Goal: Communication & Community: Share content

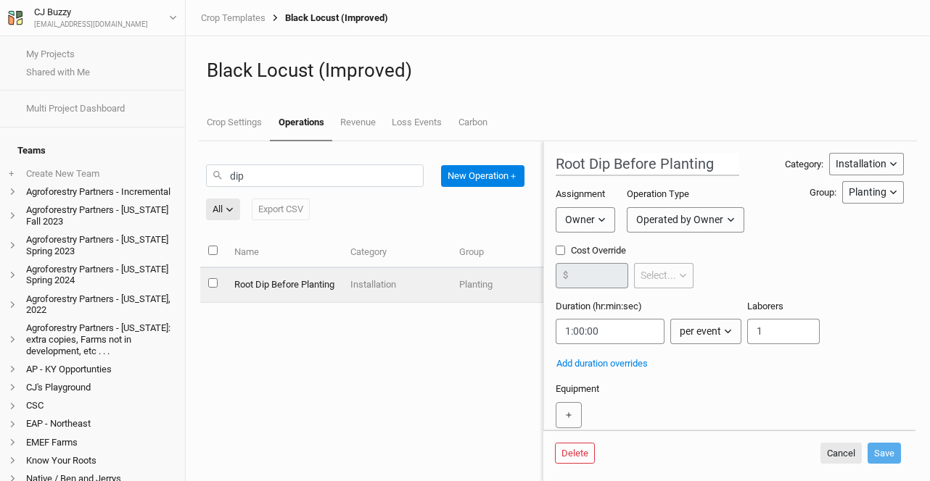
scroll to position [275, 0]
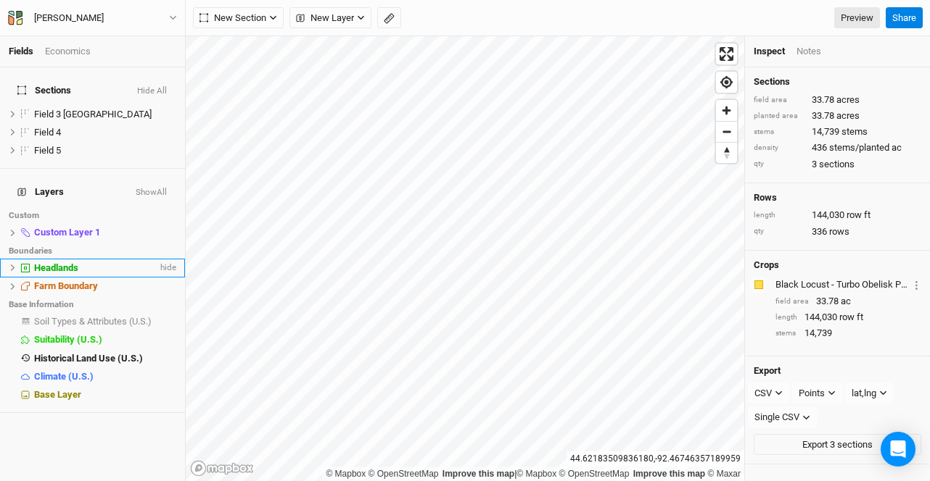
click at [9, 264] on icon at bounding box center [13, 268] width 8 height 8
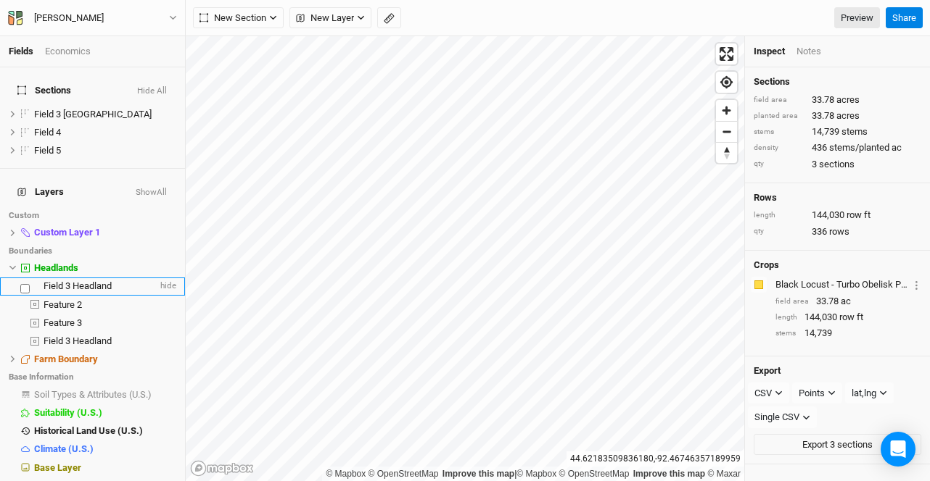
click at [35, 284] on label at bounding box center [35, 284] width 0 height 0
click at [30, 284] on input "checkbox" at bounding box center [24, 288] width 9 height 9
checkbox input "true"
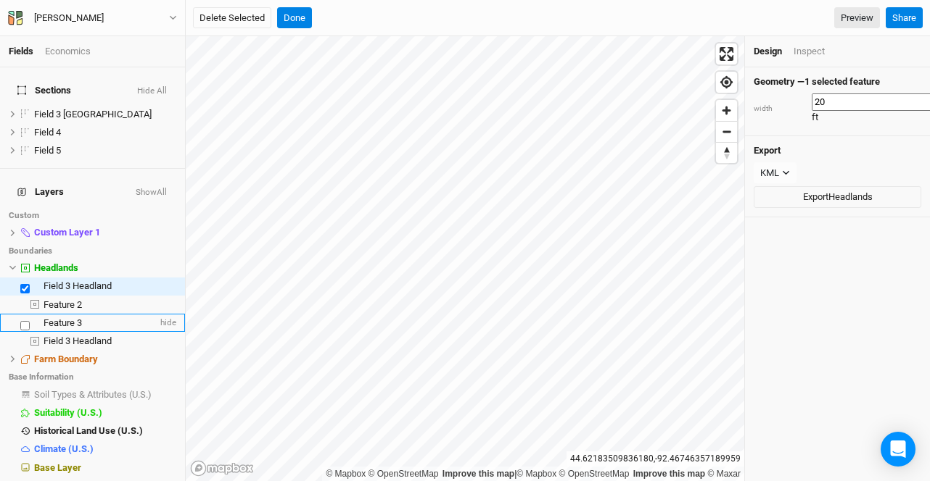
click at [35, 321] on label at bounding box center [35, 321] width 0 height 0
click at [30, 321] on input "checkbox" at bounding box center [24, 325] width 9 height 9
checkbox input "true"
click at [241, 21] on button "Delete Selected" at bounding box center [232, 18] width 78 height 22
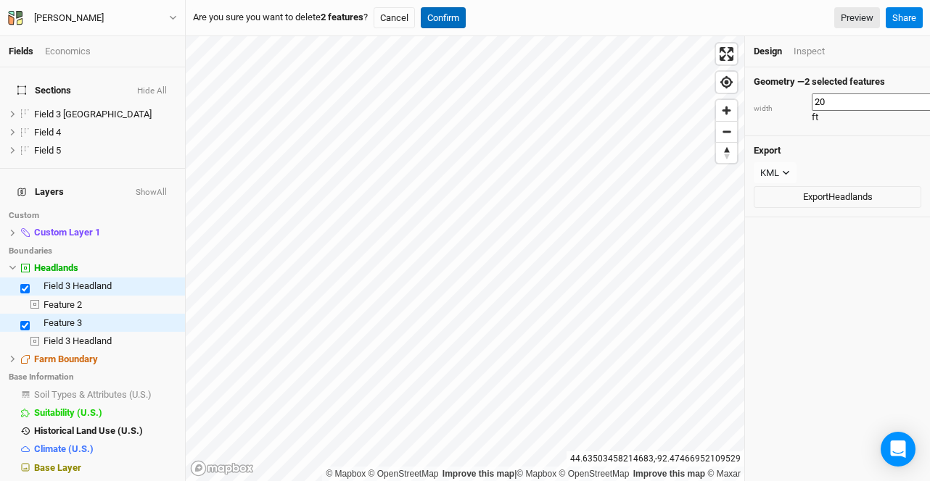
click at [462, 17] on button "Confirm" at bounding box center [443, 18] width 45 height 22
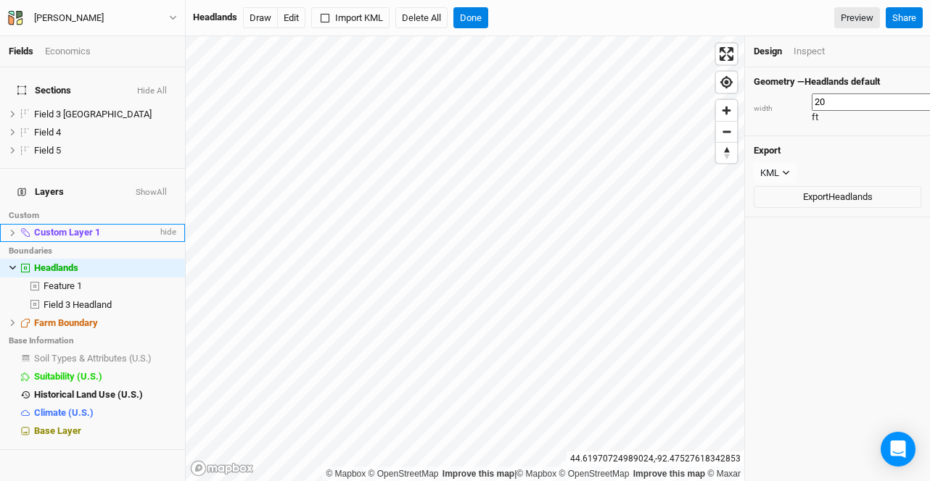
click at [13, 230] on icon at bounding box center [13, 233] width 4 height 7
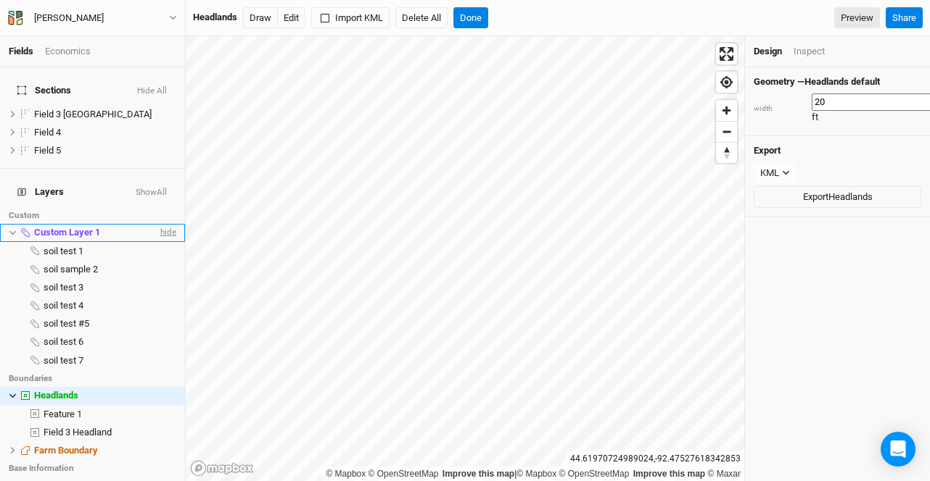
click at [157, 224] on span "hide" at bounding box center [166, 233] width 19 height 18
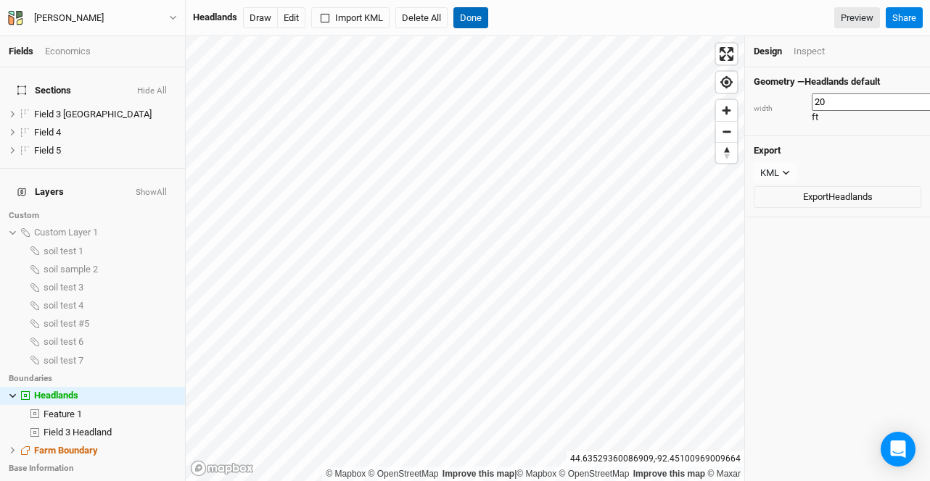
click at [476, 18] on button "Done" at bounding box center [470, 18] width 35 height 22
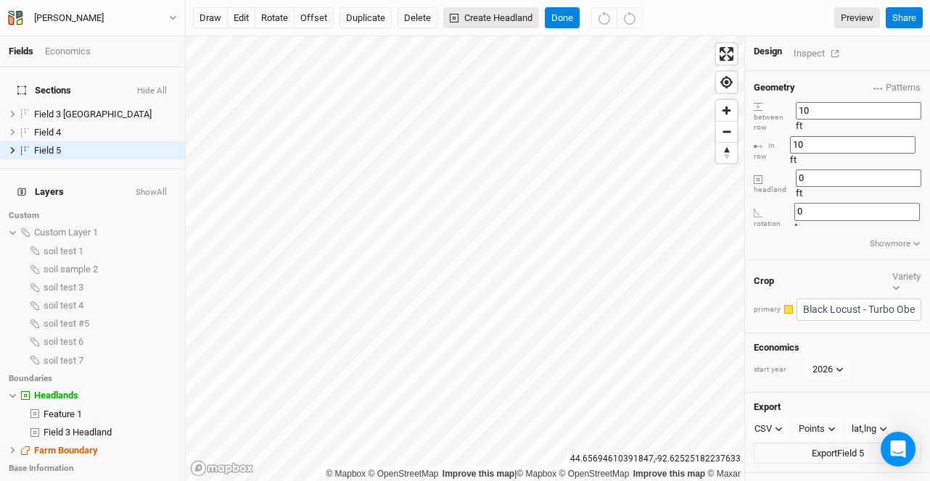
click at [482, 16] on button "Create Headland" at bounding box center [491, 18] width 96 height 22
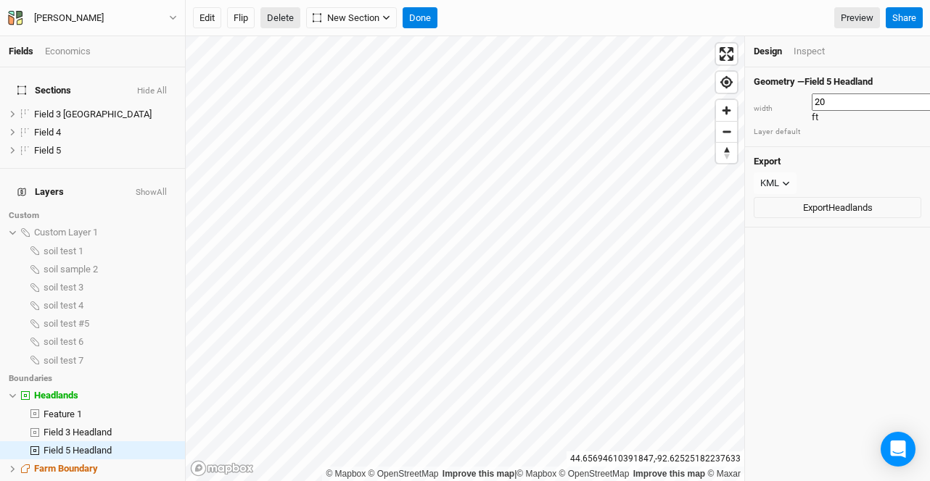
click at [281, 19] on button "Delete" at bounding box center [280, 18] width 40 height 22
click at [474, 15] on button "Confirm" at bounding box center [468, 18] width 45 height 22
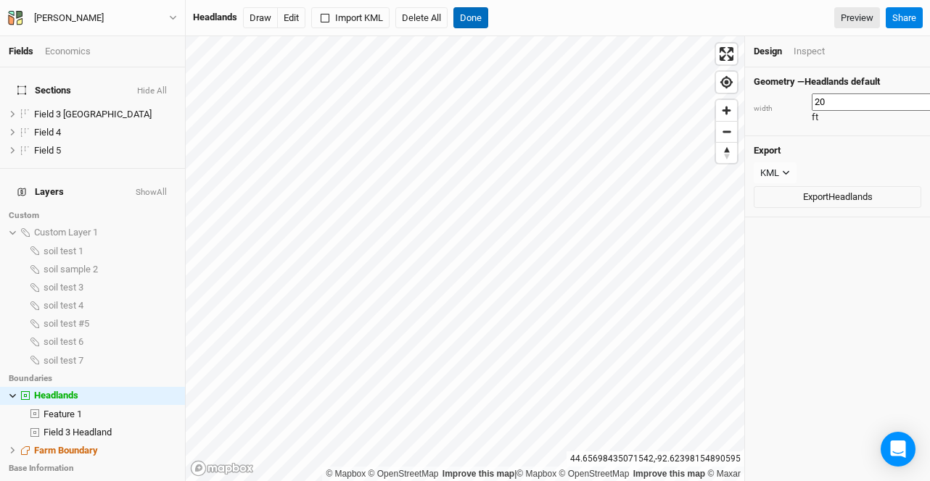
click at [484, 14] on button "Done" at bounding box center [470, 18] width 35 height 22
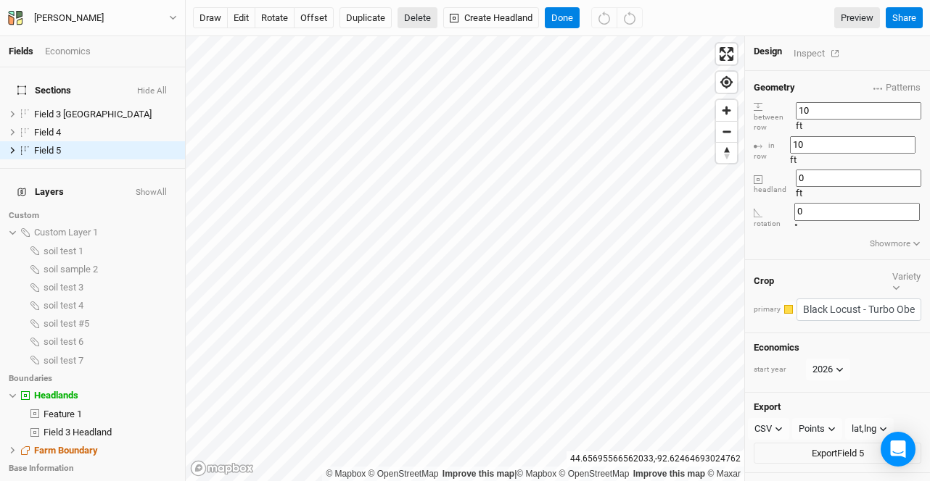
click at [413, 21] on button "Delete" at bounding box center [417, 18] width 40 height 22
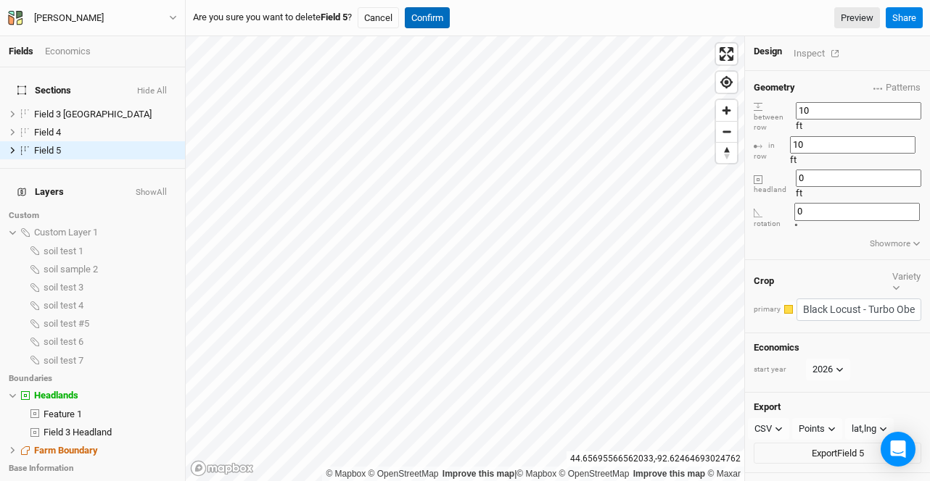
click at [447, 15] on button "Confirm" at bounding box center [427, 18] width 45 height 22
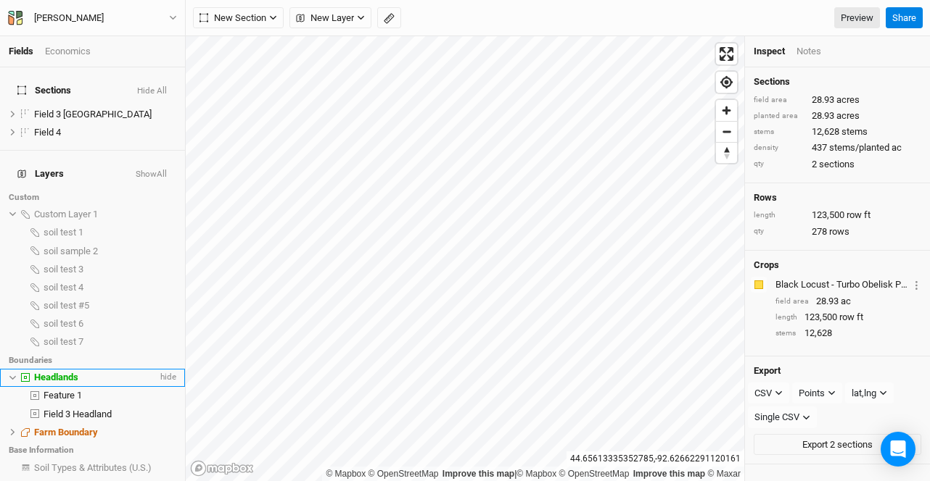
click at [65, 372] on span "Headlands" at bounding box center [56, 377] width 44 height 11
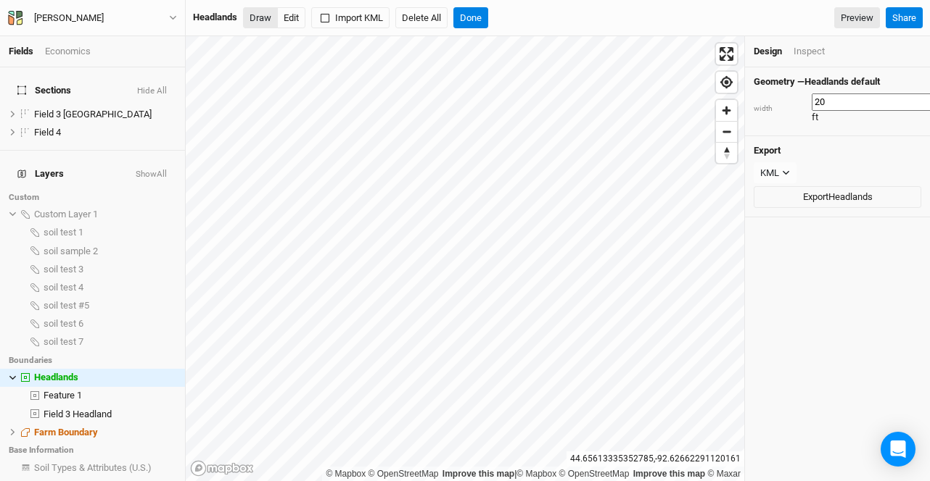
click at [253, 15] on button "Draw" at bounding box center [260, 18] width 35 height 22
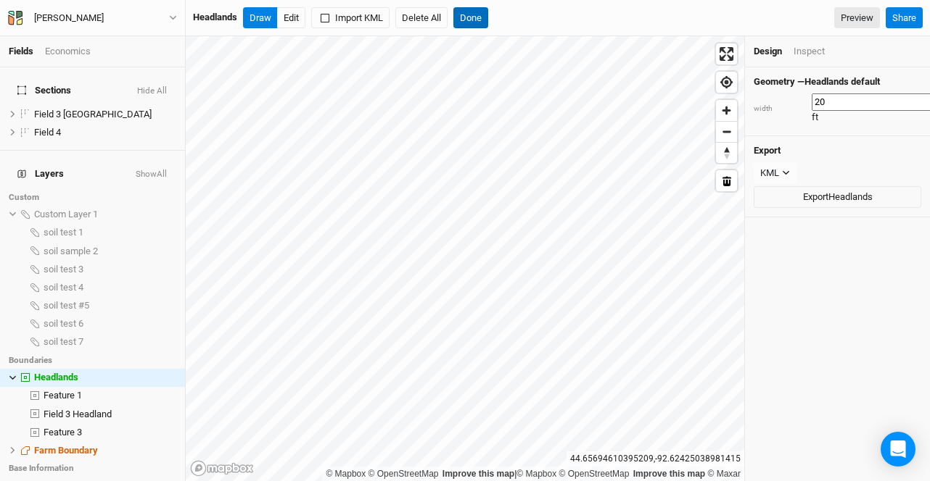
click at [485, 13] on button "Done" at bounding box center [470, 18] width 35 height 22
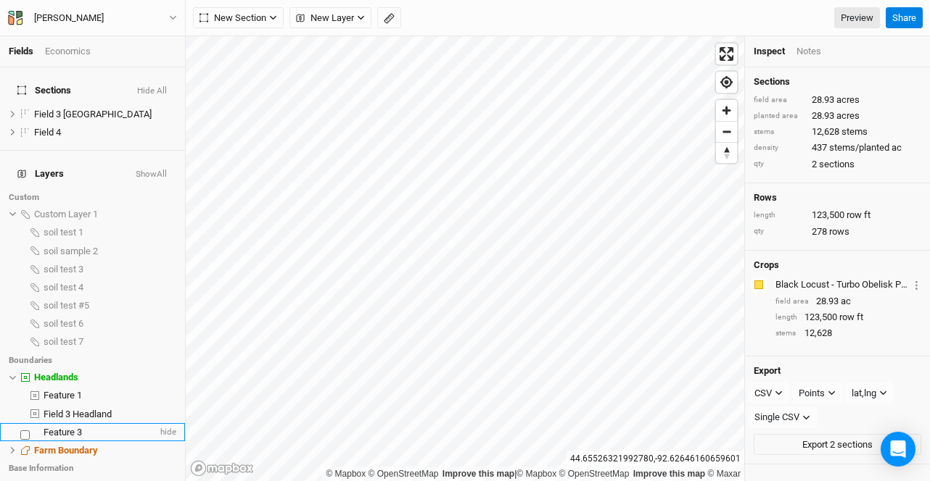
click at [99, 427] on div "Feature 3" at bounding box center [101, 433] width 114 height 12
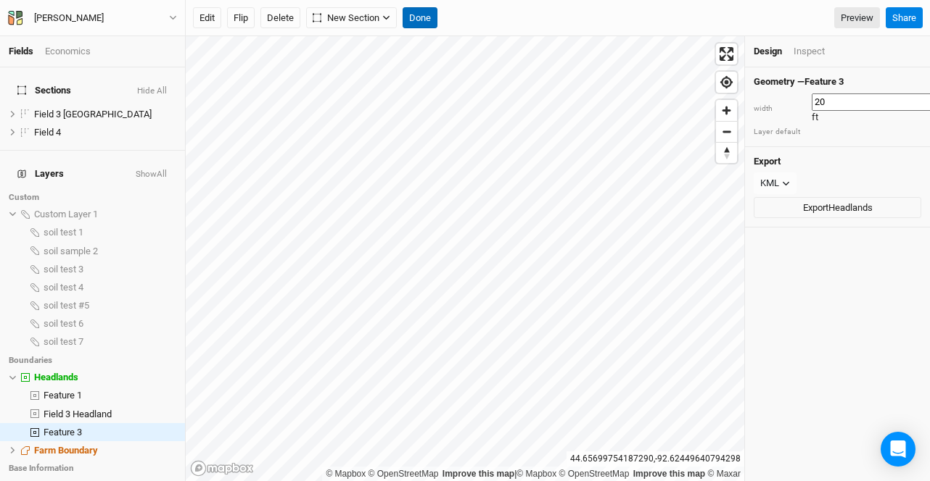
click at [410, 17] on button "Done" at bounding box center [419, 18] width 35 height 22
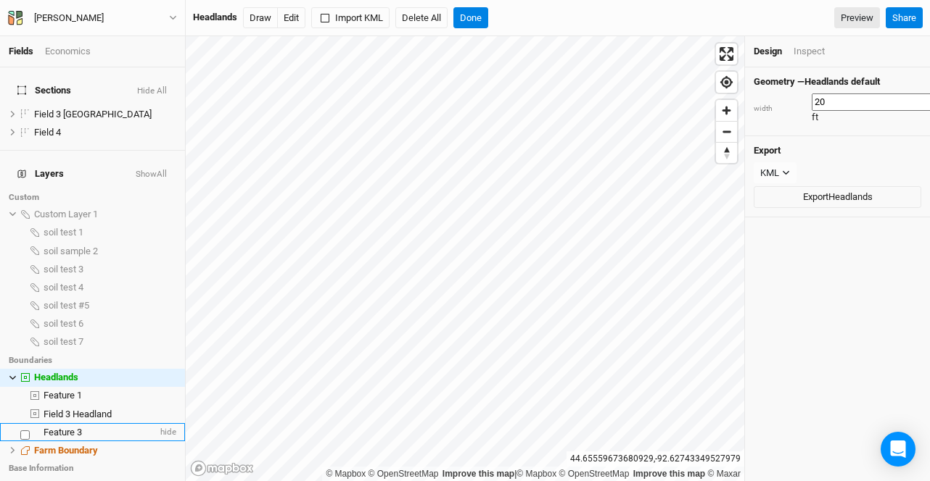
click at [57, 427] on span "Feature 3" at bounding box center [63, 432] width 38 height 11
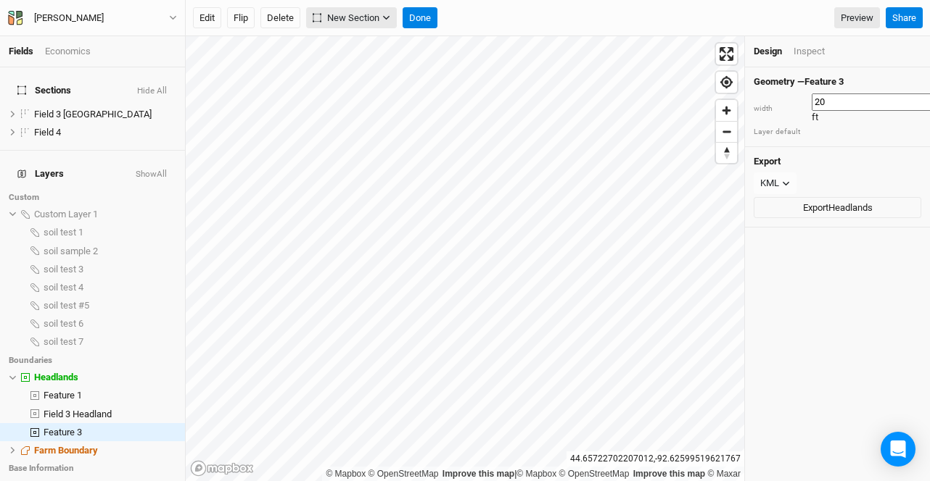
click at [359, 15] on span "New Section" at bounding box center [346, 18] width 67 height 15
click at [362, 42] on button "Grid" at bounding box center [364, 48] width 115 height 22
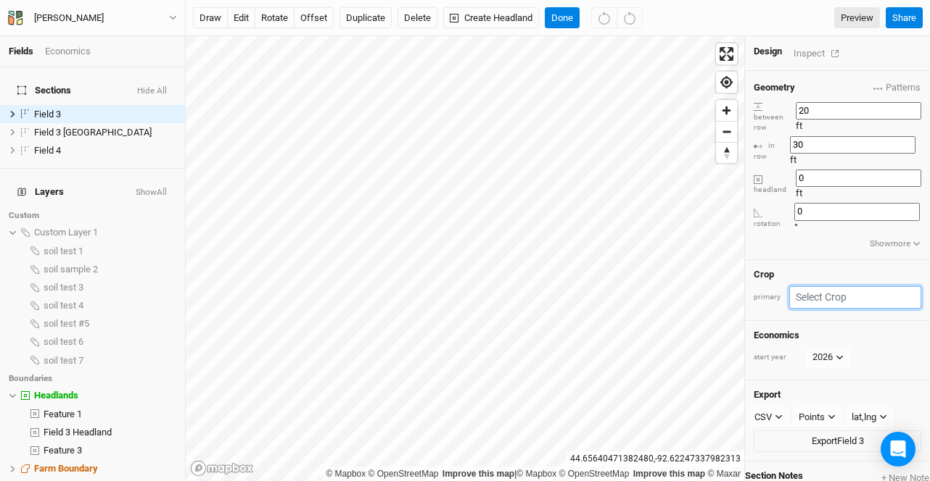
click at [834, 286] on input "text" at bounding box center [855, 297] width 132 height 22
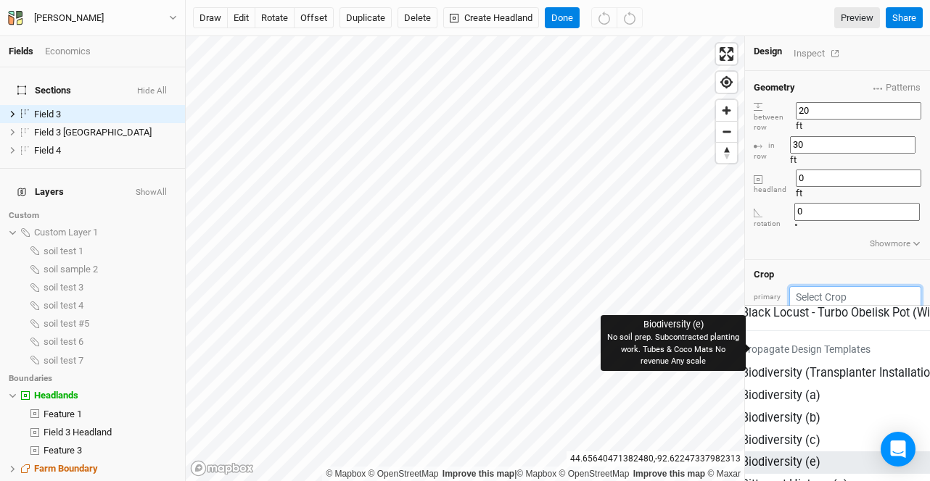
scroll to position [109, 0]
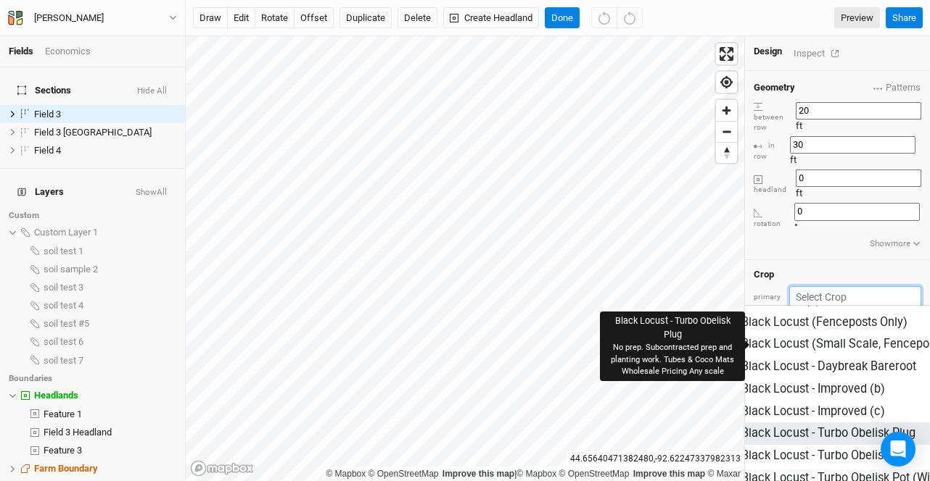
click at [811, 426] on div "Black Locust - Turbo Obelisk Plug" at bounding box center [828, 434] width 174 height 17
type input "15"
type input "7.5"
type input "Black Locust - Turbo Obelisk Plug"
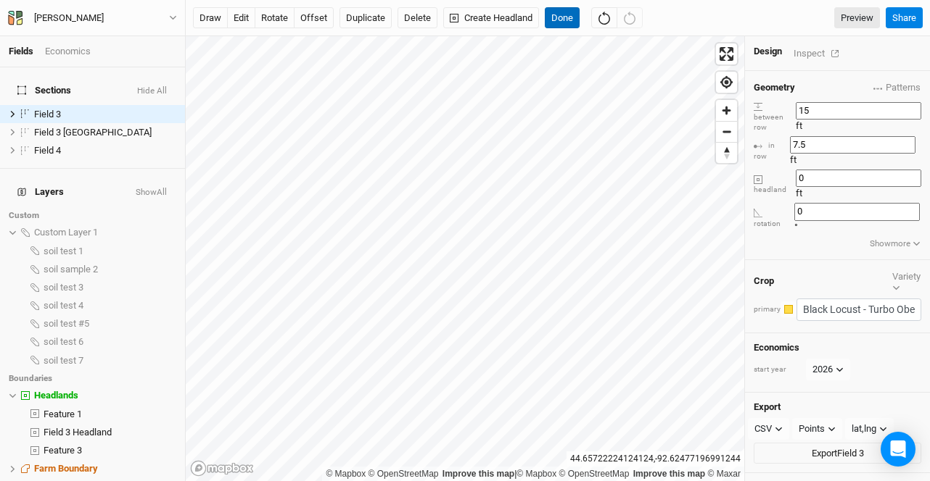
click at [564, 12] on button "Done" at bounding box center [562, 18] width 35 height 22
click at [241, 21] on button "edit" at bounding box center [241, 18] width 28 height 22
click at [273, 18] on button "rotate" at bounding box center [275, 18] width 40 height 22
type input "14.2"
click at [557, 15] on button "Done" at bounding box center [562, 18] width 35 height 22
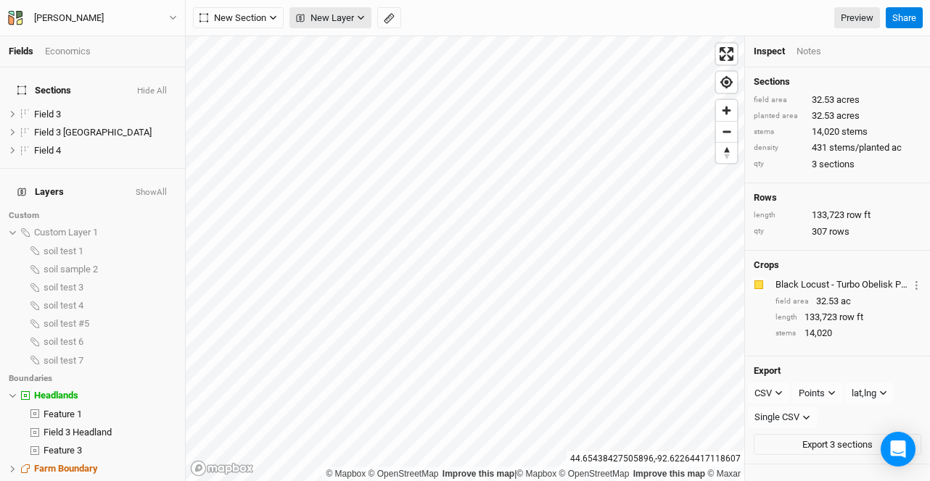
click at [350, 11] on div "Fields Economics Sections Hide All Field 3 hide Field 3 Headland Field hide Fie…" at bounding box center [465, 240] width 930 height 481
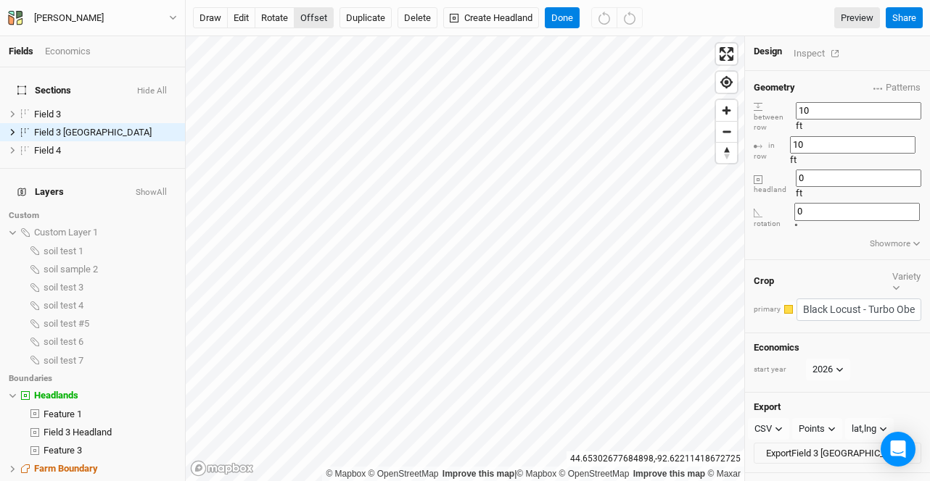
click at [306, 15] on button "offset" at bounding box center [314, 18] width 40 height 22
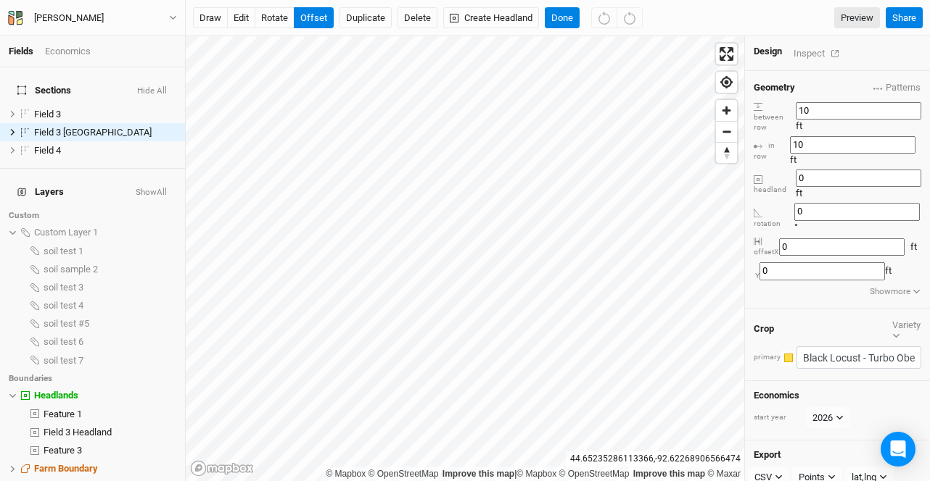
click at [196, 0] on html "Fields Economics Sections Hide All Field 3 hide Field 3 Headland Field hide Fie…" at bounding box center [465, 240] width 930 height 481
click at [269, 18] on button "rotate" at bounding box center [275, 18] width 40 height 22
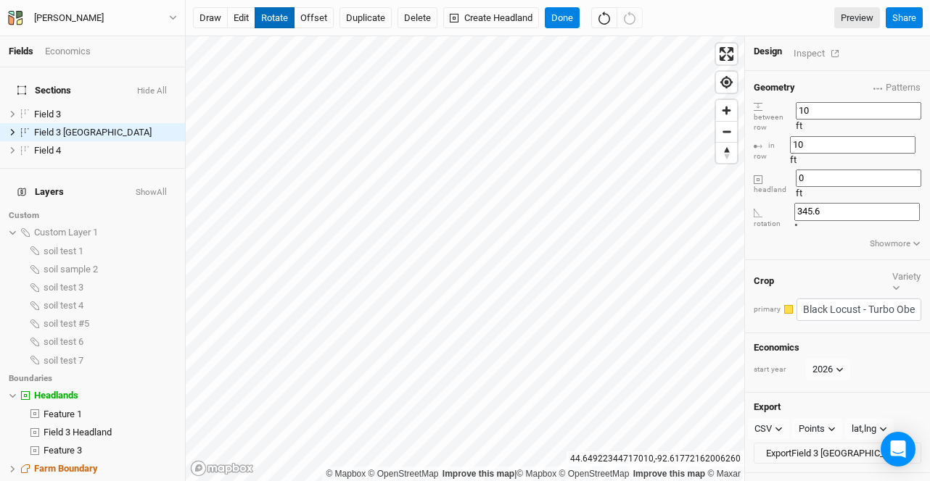
type input "345.4"
click at [566, 15] on button "Done" at bounding box center [562, 18] width 35 height 22
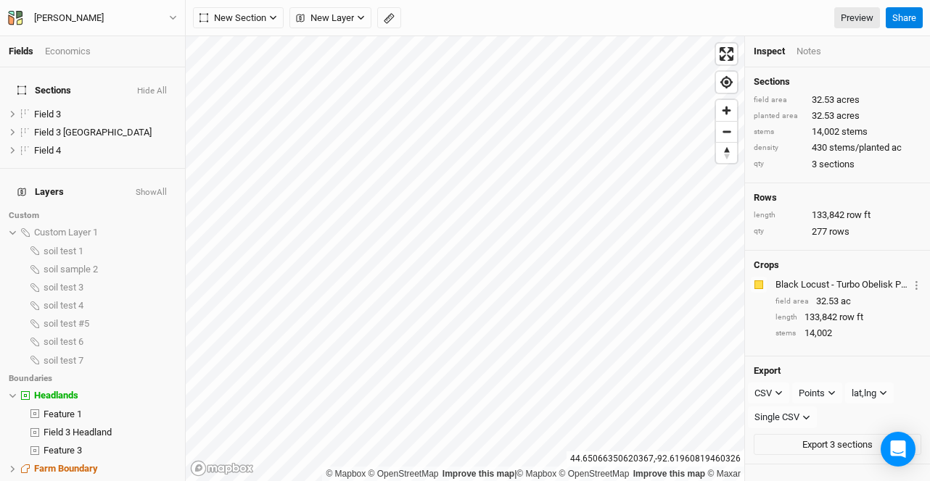
click at [162, 177] on div "Fields Economics Sections Hide All Field 3 hide Field 3 Headland Field hide Fie…" at bounding box center [465, 240] width 930 height 481
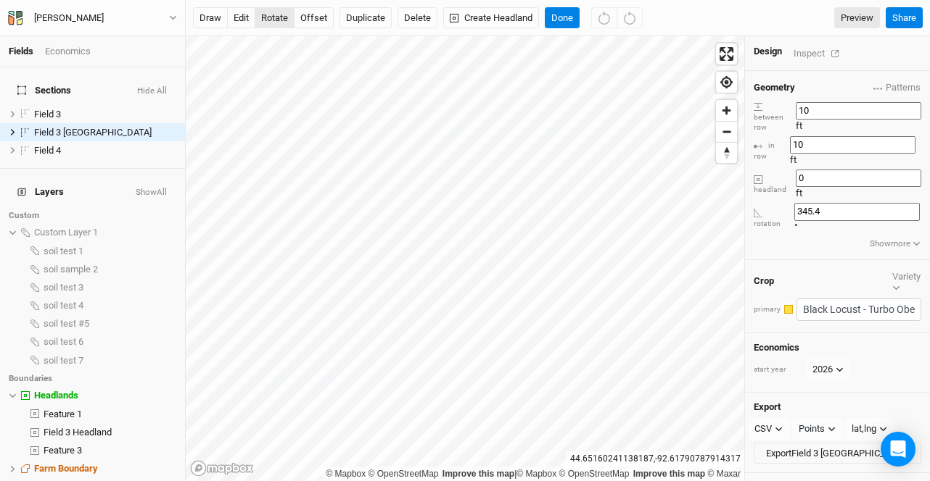
click at [269, 13] on button "rotate" at bounding box center [275, 18] width 40 height 22
type input "311.3"
click at [570, 13] on button "Done" at bounding box center [562, 18] width 35 height 22
click at [77, 427] on div "Field 3 Headland" at bounding box center [101, 433] width 114 height 12
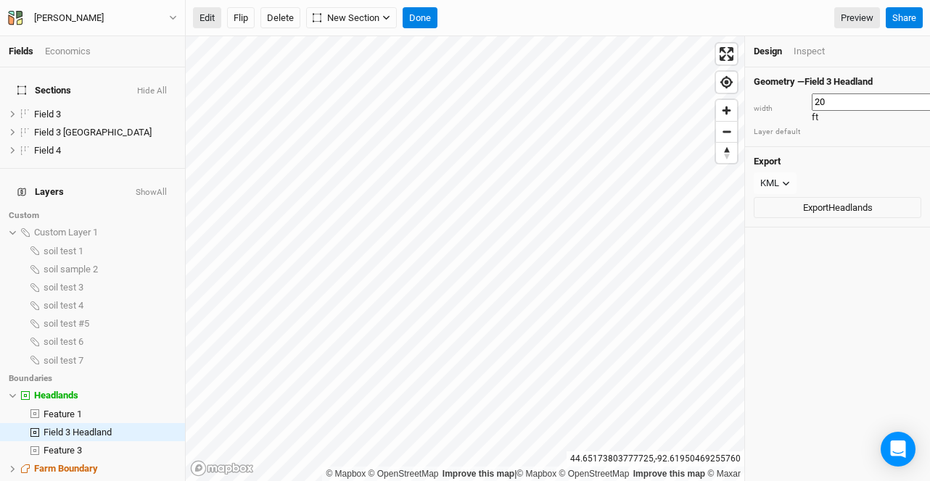
click at [212, 18] on button "Edit" at bounding box center [207, 18] width 28 height 22
click at [283, 481] on html "Fields Economics Sections Hide All Field 3 hide Field 3 Headland Field hide Fie…" at bounding box center [465, 240] width 930 height 481
click at [416, 17] on button "Done" at bounding box center [419, 18] width 35 height 22
drag, startPoint x: 236, startPoint y: 20, endPoint x: 242, endPoint y: 26, distance: 8.7
click at [234, 21] on button "Flip" at bounding box center [241, 18] width 28 height 22
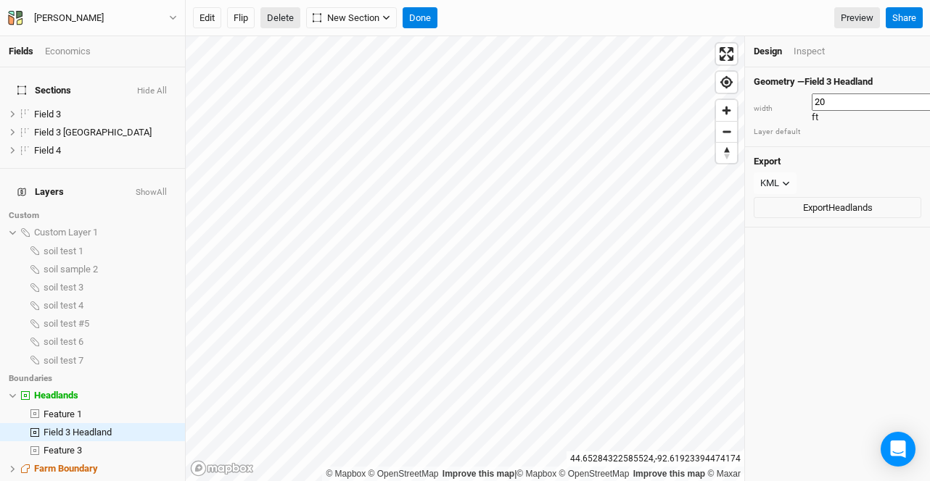
drag, startPoint x: 247, startPoint y: 18, endPoint x: 283, endPoint y: 17, distance: 35.6
click at [247, 18] on button "Flip" at bounding box center [241, 18] width 28 height 22
click at [210, 19] on button "Edit" at bounding box center [207, 18] width 28 height 22
click at [426, 21] on button "Done" at bounding box center [419, 18] width 35 height 22
click at [362, 22] on span "New Section" at bounding box center [346, 18] width 67 height 15
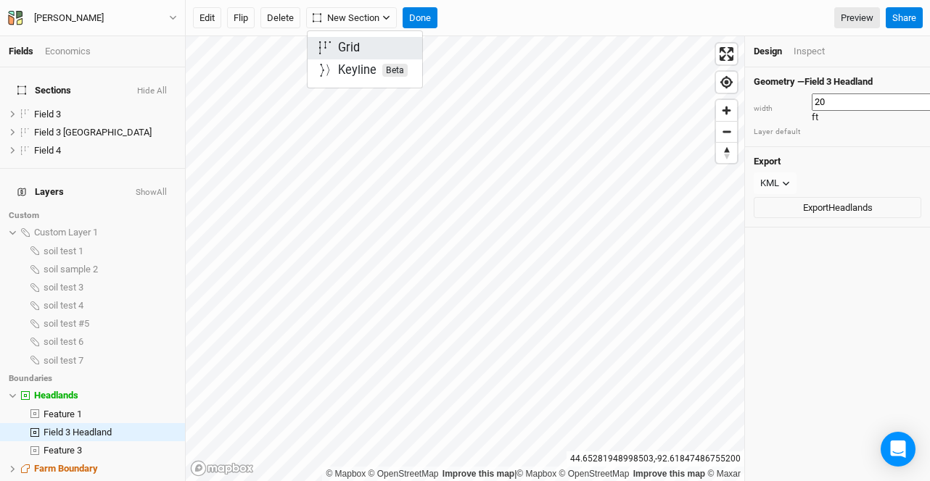
click at [372, 49] on button "Grid" at bounding box center [364, 48] width 115 height 22
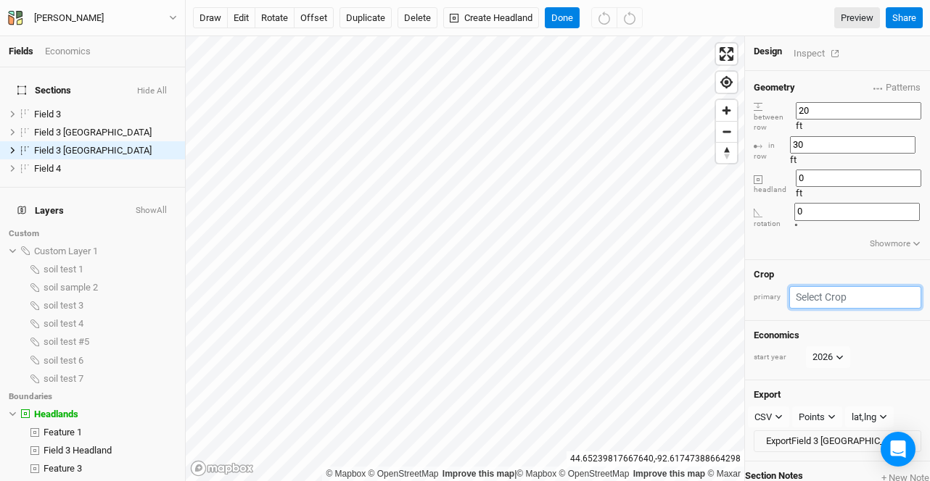
click at [870, 286] on input "text" at bounding box center [855, 297] width 132 height 22
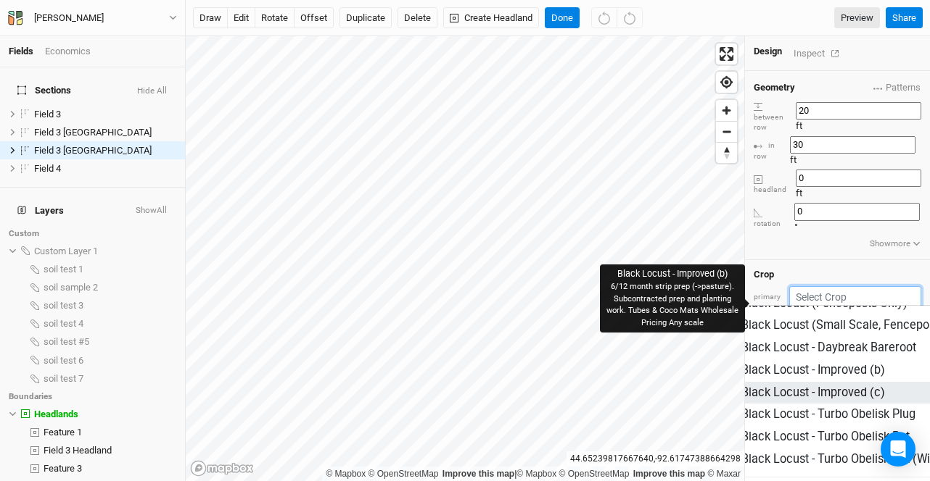
scroll to position [112, 0]
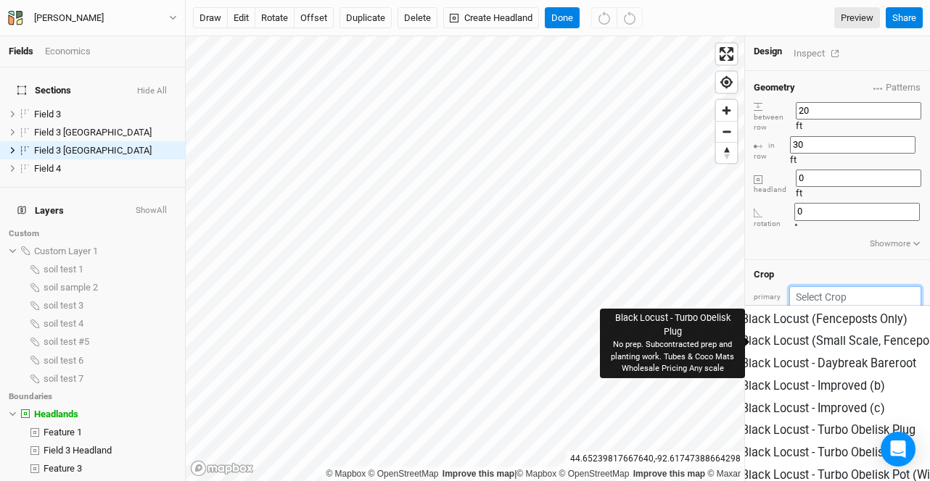
click at [809, 423] on div "Black Locust - Turbo Obelisk Plug" at bounding box center [828, 431] width 174 height 17
type input "15"
type input "7.5"
type input "Black Locust - Turbo Obelisk Plug"
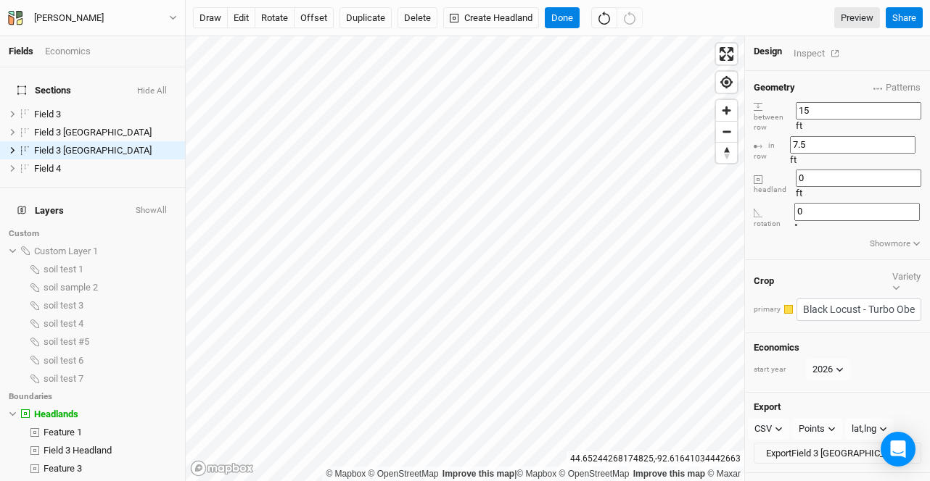
drag, startPoint x: 835, startPoint y: 104, endPoint x: 769, endPoint y: 91, distance: 66.4
click at [769, 92] on div "Geometry Patterns ＋ New in-row pattern between row 15 ft in row 7.5 ft headland…" at bounding box center [837, 165] width 185 height 189
type input "10"
drag, startPoint x: 841, startPoint y: 123, endPoint x: 761, endPoint y: 109, distance: 81.1
click at [761, 110] on div "Geometry Patterns ＋ New in-row pattern between row 10 ft in row 7.5 ft headland…" at bounding box center [837, 165] width 185 height 189
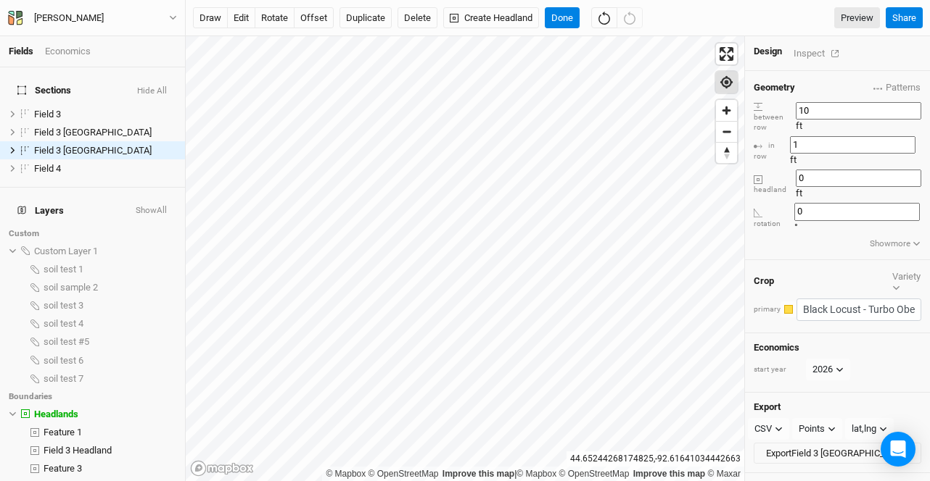
type input "10"
click at [561, 15] on button "Done" at bounding box center [562, 18] width 35 height 22
click at [91, 127] on span "Field 3 [GEOGRAPHIC_DATA]" at bounding box center [92, 132] width 117 height 11
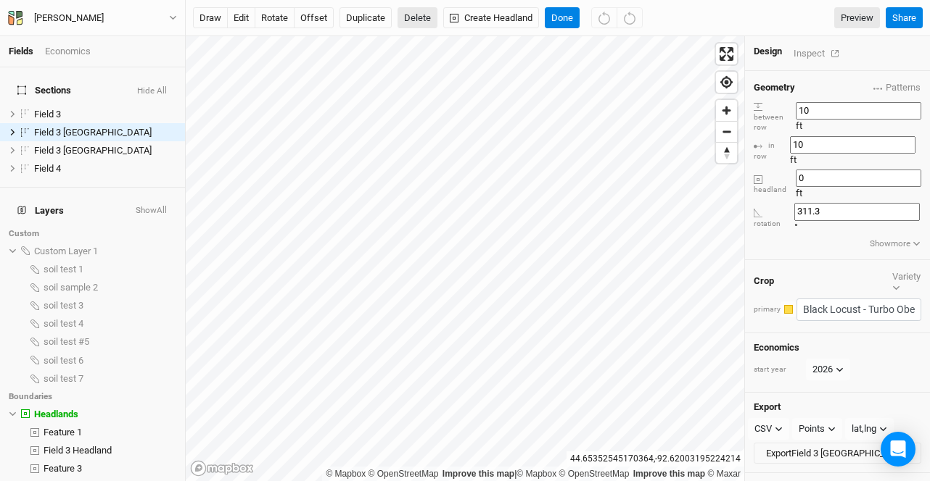
click at [419, 19] on button "Delete" at bounding box center [417, 18] width 40 height 22
click at [501, 14] on button "Confirm" at bounding box center [521, 18] width 45 height 22
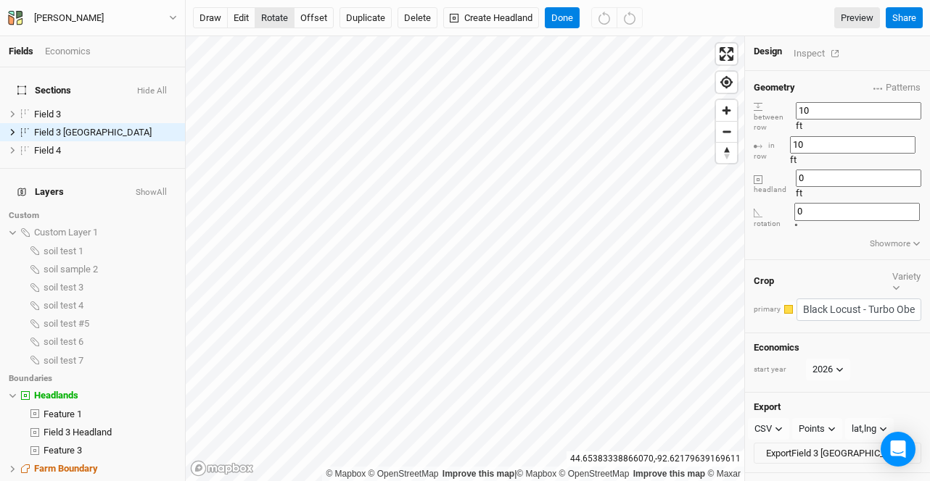
click at [265, 16] on button "rotate" at bounding box center [275, 18] width 40 height 22
type input "33.2"
click at [564, 13] on button "Done" at bounding box center [562, 18] width 35 height 22
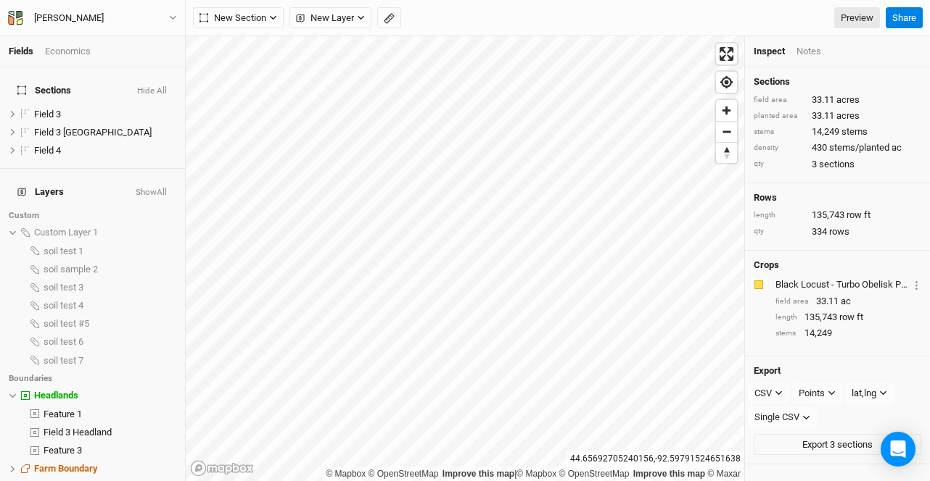
click at [165, 73] on div "Fields Economics Sections Hide All Field 3 hide Field 3 Headland Field hide Fie…" at bounding box center [465, 240] width 930 height 481
drag, startPoint x: 578, startPoint y: 454, endPoint x: 708, endPoint y: 463, distance: 130.9
click at [737, 462] on div "44.61541740073469 , -92.44320888730556" at bounding box center [655, 459] width 178 height 15
copy div "44.61541740073469 , -92.4432088873055"
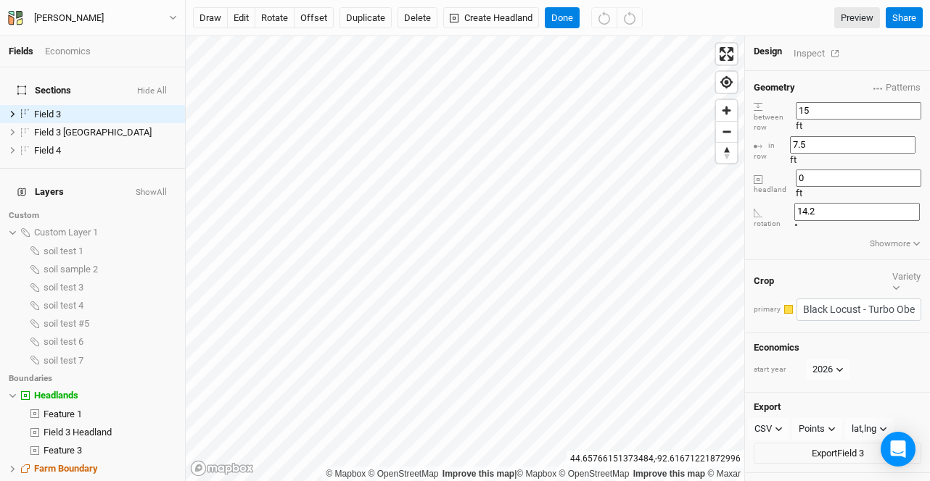
drag, startPoint x: 835, startPoint y: 106, endPoint x: 778, endPoint y: 96, distance: 58.2
click at [778, 96] on div "Geometry Patterns ＋ New in-row pattern between row 15 ft in row 7.5 ft headland…" at bounding box center [837, 165] width 185 height 189
type input "10"
click at [558, 16] on button "Done" at bounding box center [562, 18] width 35 height 22
drag, startPoint x: 835, startPoint y: 107, endPoint x: 793, endPoint y: 97, distance: 43.1
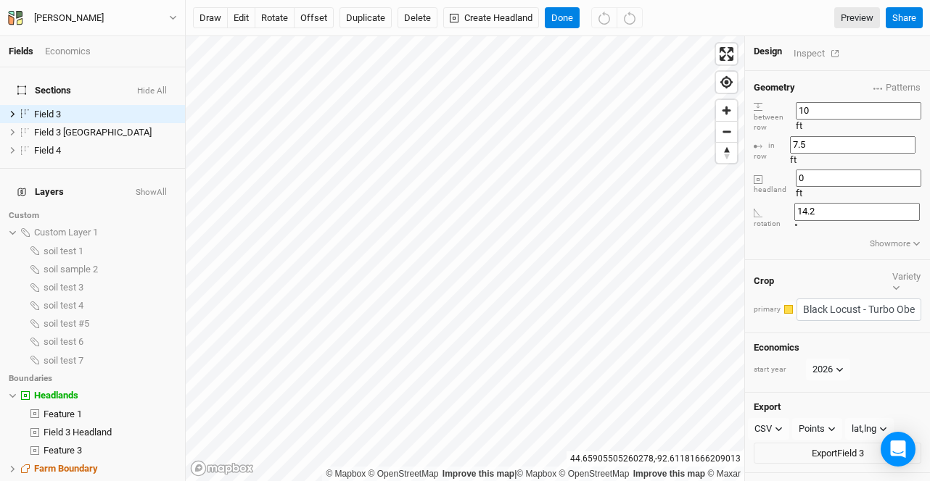
click at [793, 102] on div "between row 10 ft" at bounding box center [837, 118] width 168 height 32
type input "9"
drag, startPoint x: 841, startPoint y: 123, endPoint x: 787, endPoint y: 119, distance: 53.8
click at [787, 136] on div "in row 7.5 ft" at bounding box center [837, 151] width 168 height 30
type input "9"
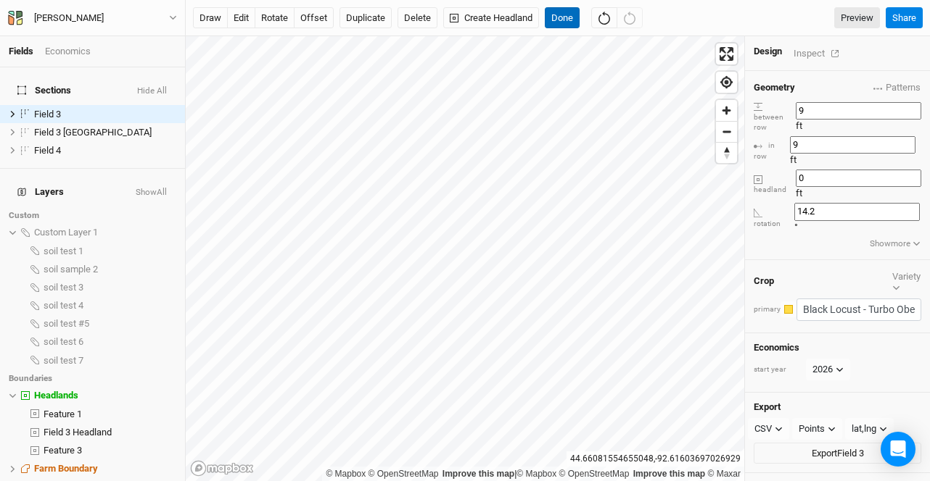
click at [556, 17] on button "Done" at bounding box center [562, 18] width 35 height 22
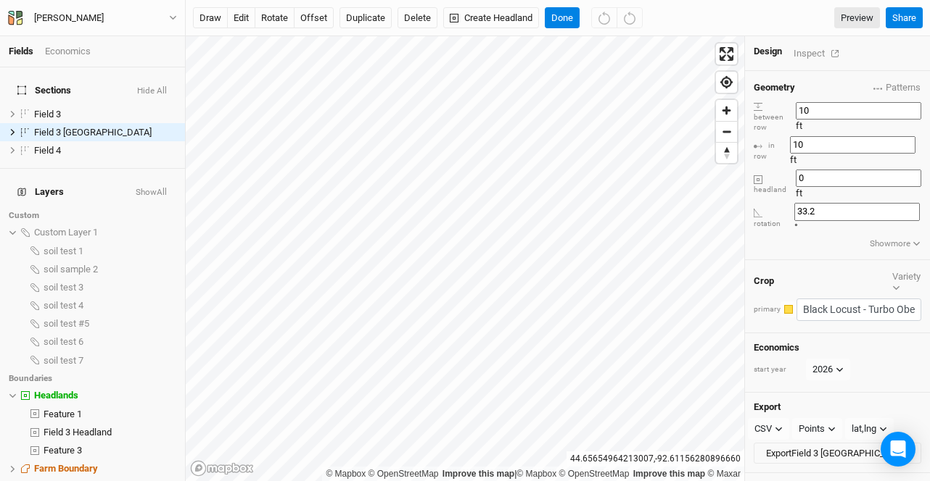
drag, startPoint x: 822, startPoint y: 101, endPoint x: 798, endPoint y: 91, distance: 25.0
click at [797, 94] on div "Geometry Patterns ＋ New in-row pattern between row 10 ft in row 10 ft headland …" at bounding box center [837, 165] width 185 height 189
type input "9"
click at [737, 106] on div "© Mapbox © OpenStreetMap Improve this map | © Mapbox © OpenStreetMap Improve th…" at bounding box center [558, 258] width 744 height 445
type input "9"
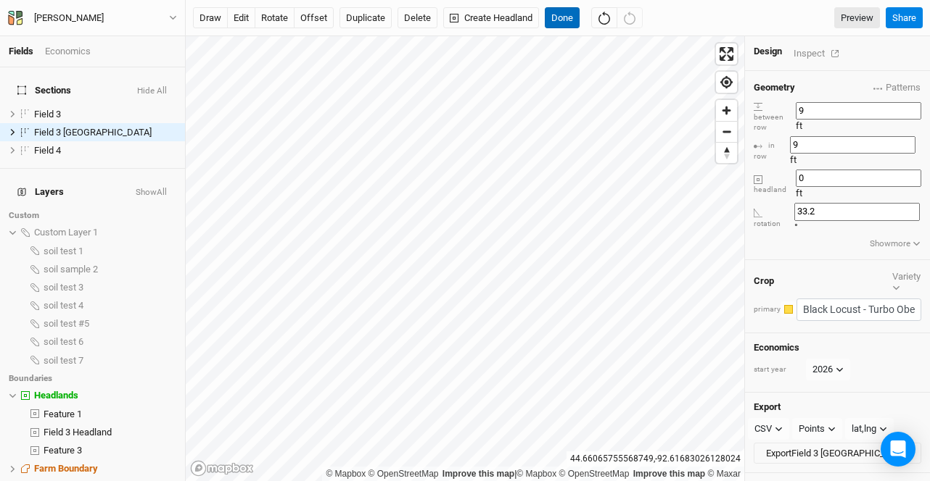
click at [561, 17] on button "Done" at bounding box center [562, 18] width 35 height 22
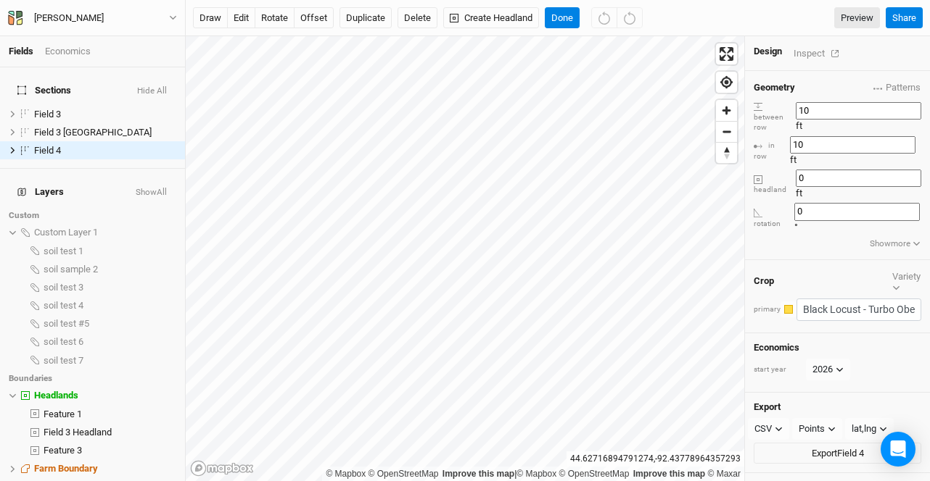
drag, startPoint x: 819, startPoint y: 102, endPoint x: 797, endPoint y: 95, distance: 22.9
click at [797, 95] on div "Geometry Patterns ＋ New in-row pattern between row 10 ft in row 10 ft headland …" at bounding box center [837, 165] width 185 height 189
type input "9"
drag, startPoint x: 835, startPoint y: 124, endPoint x: 786, endPoint y: 111, distance: 50.3
click at [785, 112] on div "Geometry Patterns ＋ New in-row pattern between row 9 ft in row 10 ft headland 0…" at bounding box center [837, 165] width 185 height 189
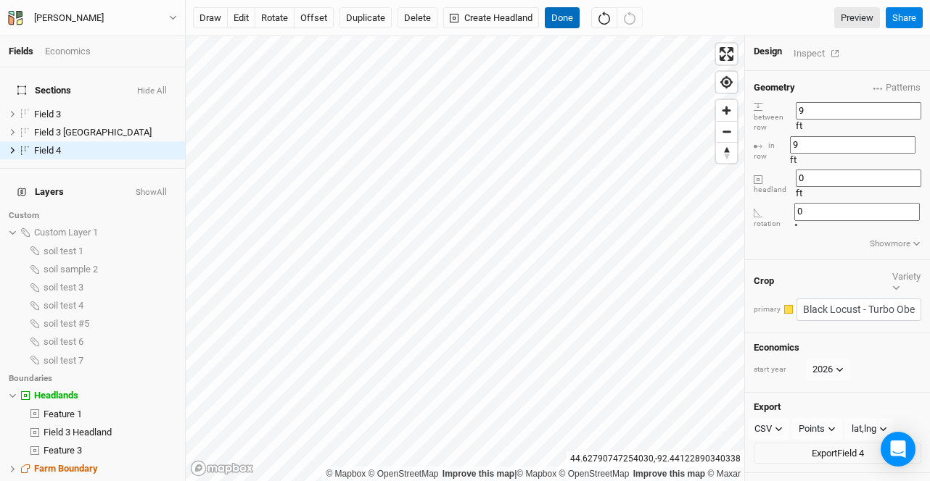
type input "9"
click at [568, 15] on button "Done" at bounding box center [562, 18] width 35 height 22
click at [55, 56] on div "Economics" at bounding box center [68, 51] width 46 height 13
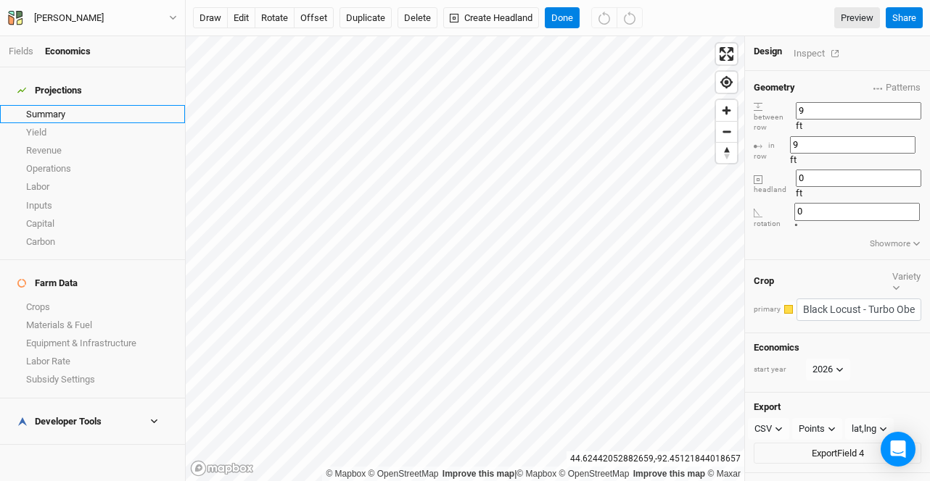
click at [56, 105] on link "Summary" at bounding box center [92, 114] width 185 height 18
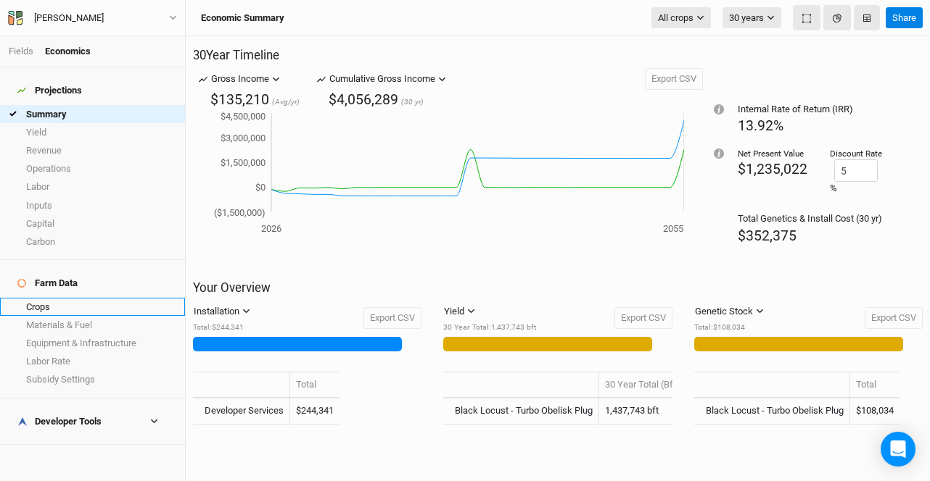
click at [104, 298] on link "Crops" at bounding box center [92, 307] width 185 height 18
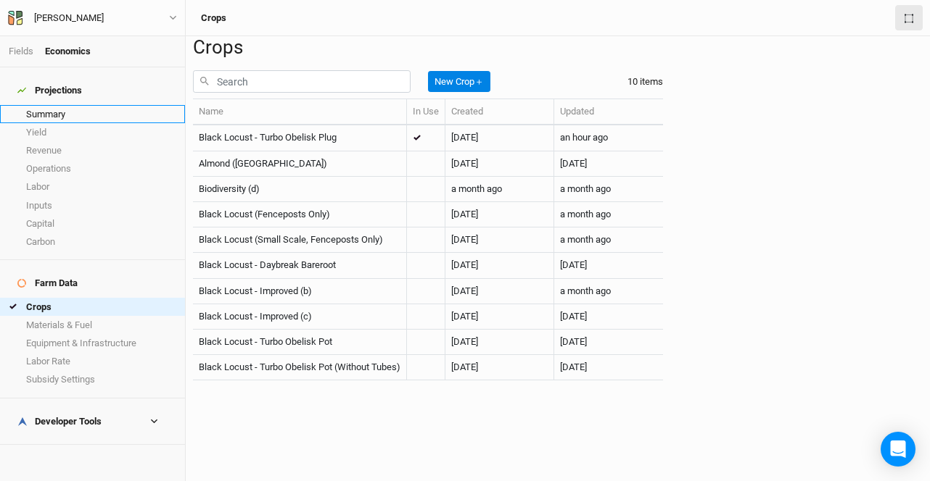
click at [49, 105] on link "Summary" at bounding box center [92, 114] width 185 height 18
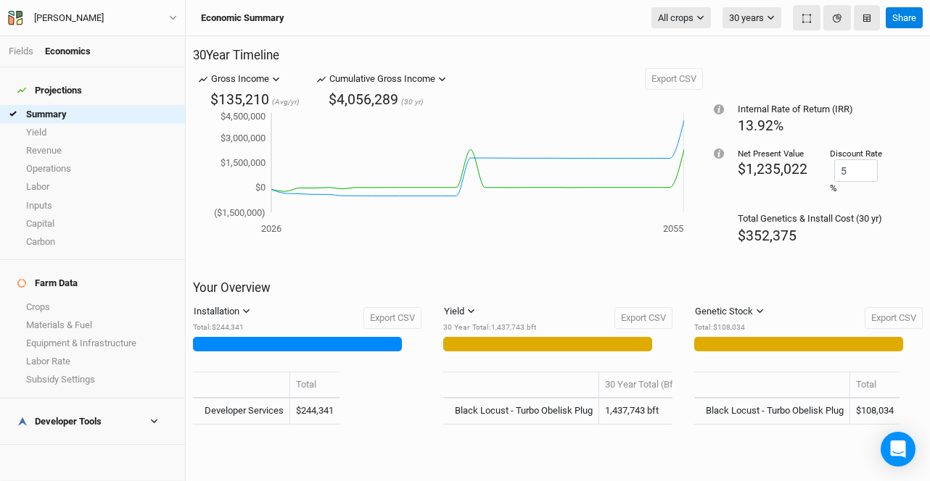
scroll to position [42, 0]
click at [80, 416] on div "Developer Tools" at bounding box center [59, 422] width 84 height 12
click at [93, 416] on div "Developer Tools" at bounding box center [59, 422] width 84 height 12
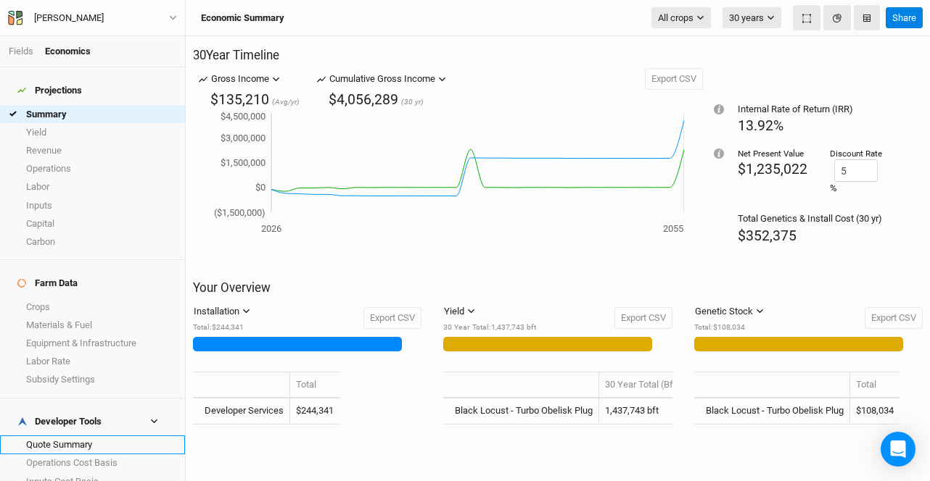
click at [88, 436] on link "Quote Summary" at bounding box center [92, 445] width 185 height 18
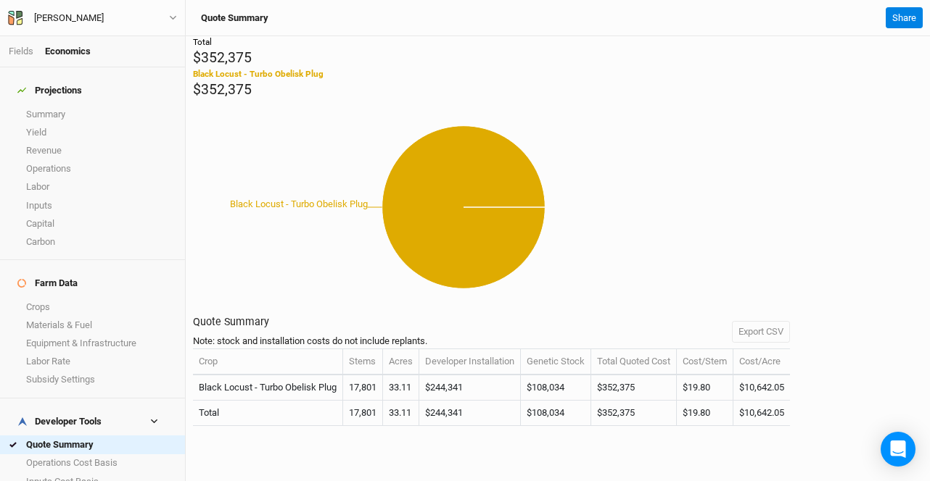
click at [236, 99] on div "Total $352,375 Black Locust - Turbo Obelisk Plug $352,375" at bounding box center [557, 67] width 729 height 63
click at [734, 154] on icon "Black Locust - Turbo Obelisk Plug" at bounding box center [463, 207] width 541 height 216
click at [70, 105] on link "Summary" at bounding box center [92, 114] width 185 height 18
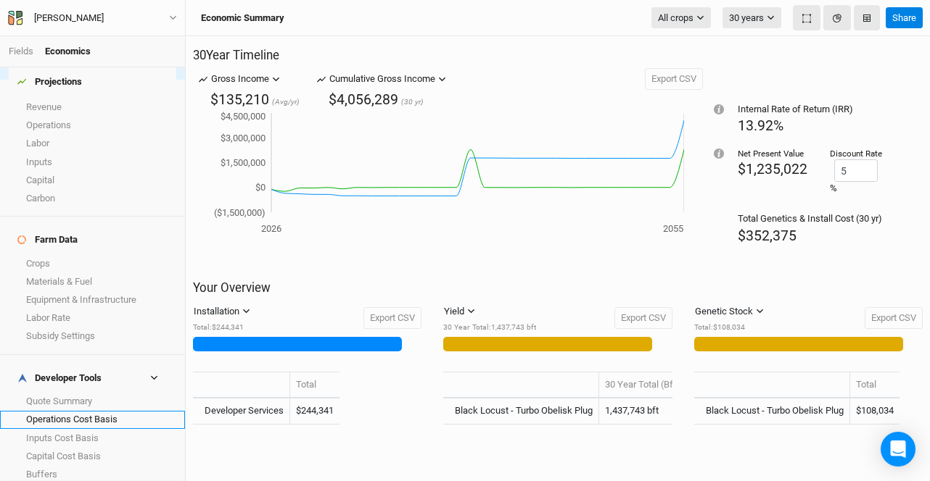
scroll to position [46, 0]
click at [97, 409] on link "Operations Cost Basis" at bounding box center [92, 418] width 185 height 18
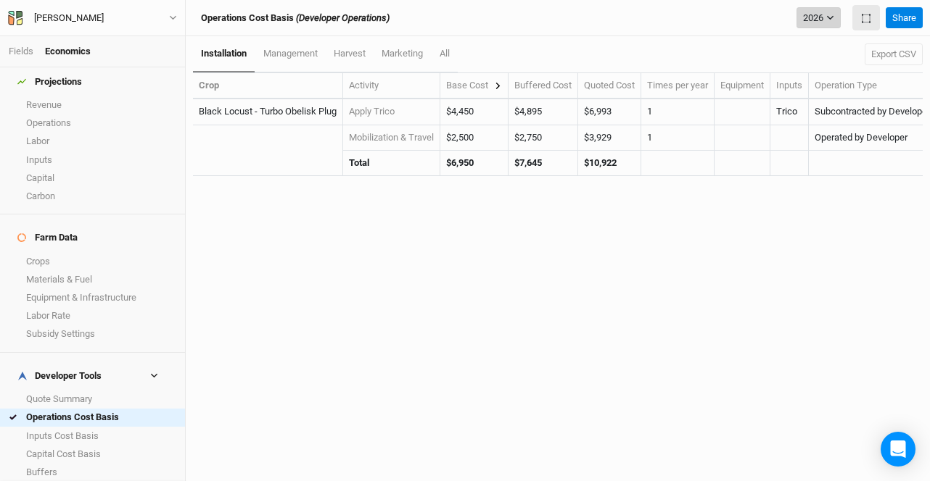
click at [812, 21] on button "2026" at bounding box center [818, 18] width 44 height 22
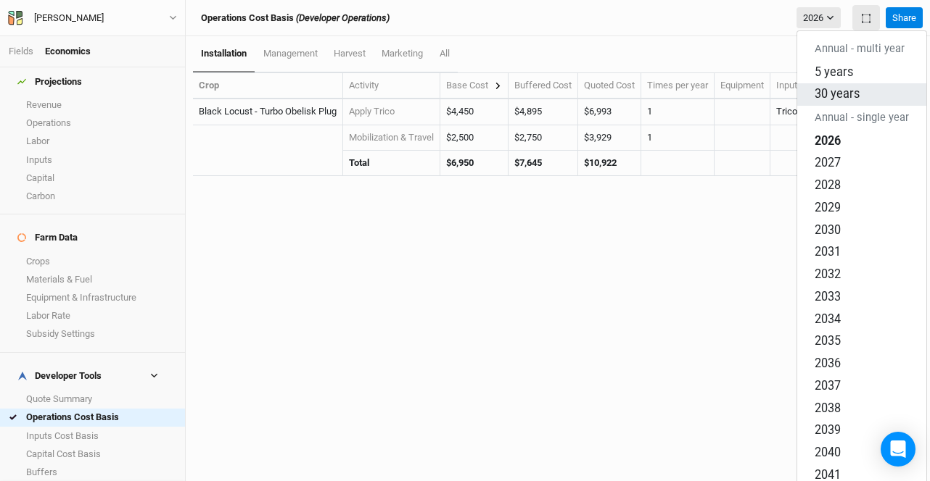
click at [820, 87] on span "30 years" at bounding box center [836, 94] width 45 height 14
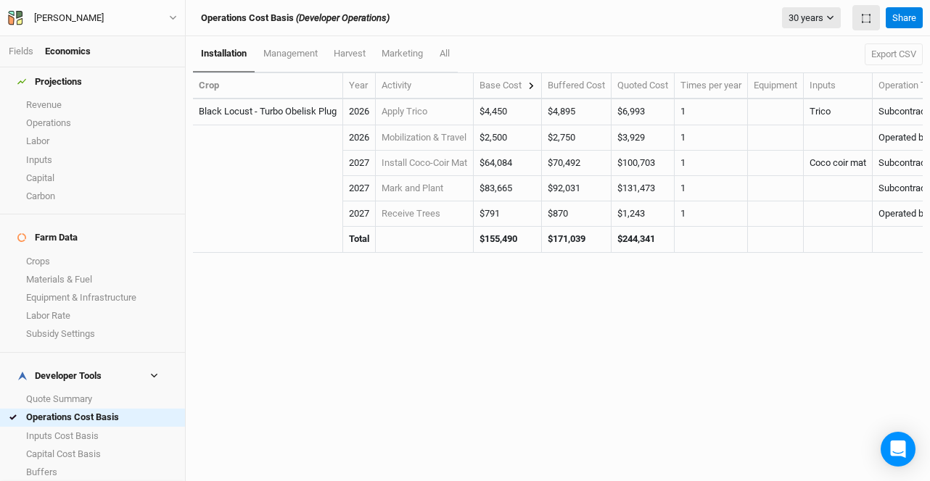
click at [75, 390] on link "Quote Summary" at bounding box center [92, 399] width 185 height 18
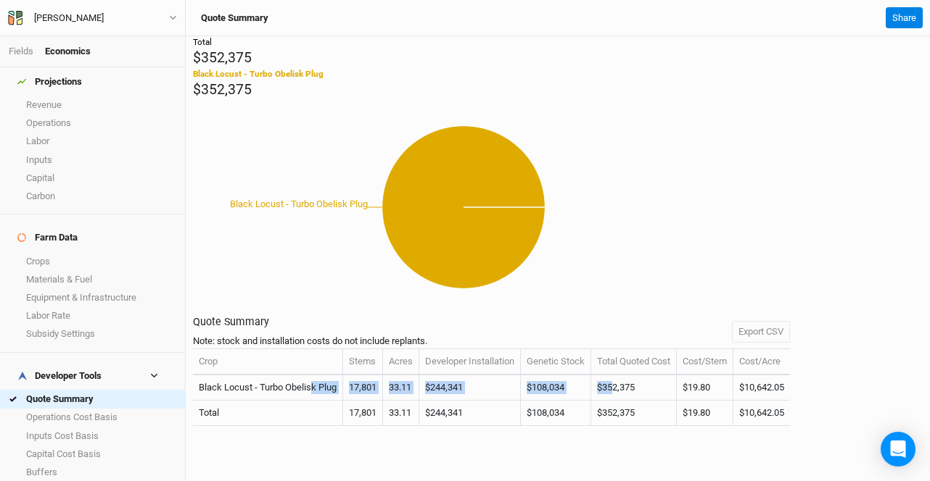
drag, startPoint x: 311, startPoint y: 365, endPoint x: 620, endPoint y: 371, distance: 309.0
click at [620, 376] on tr "Black Locust - Turbo Obelisk Plug 17,801 33.11 $244,341 $108,034 $352,375 $19.8…" at bounding box center [491, 388] width 597 height 25
click at [621, 376] on td "$352,375" at bounding box center [634, 388] width 86 height 25
drag, startPoint x: 381, startPoint y: 368, endPoint x: 350, endPoint y: 367, distance: 31.2
click at [350, 376] on td "17,801" at bounding box center [363, 388] width 40 height 25
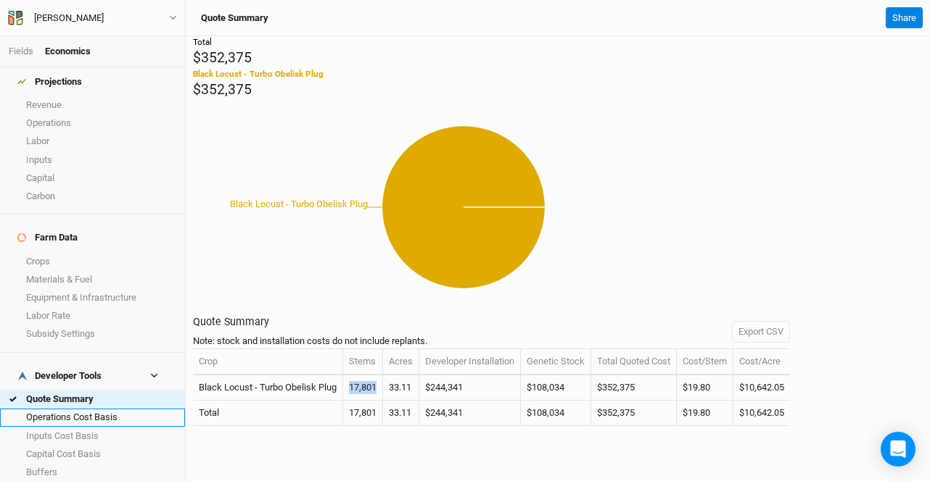
click at [98, 409] on link "Operations Cost Basis" at bounding box center [92, 418] width 185 height 18
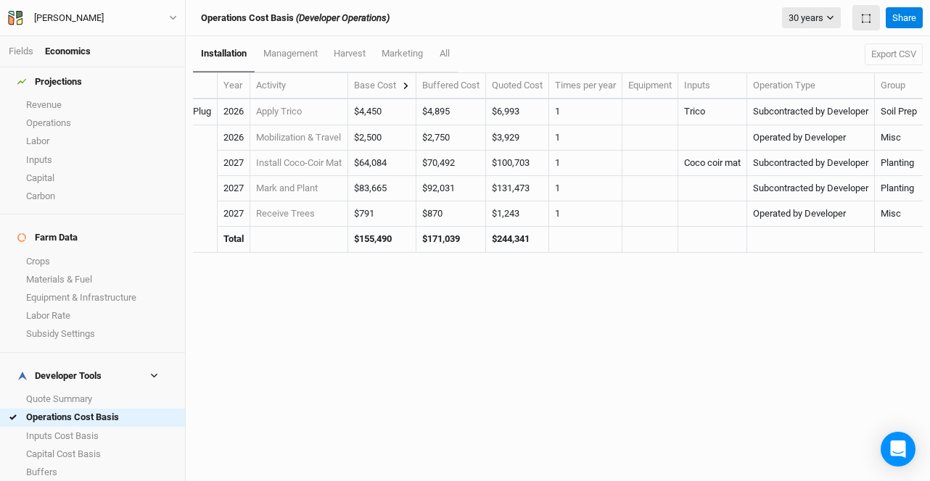
scroll to position [0, 19]
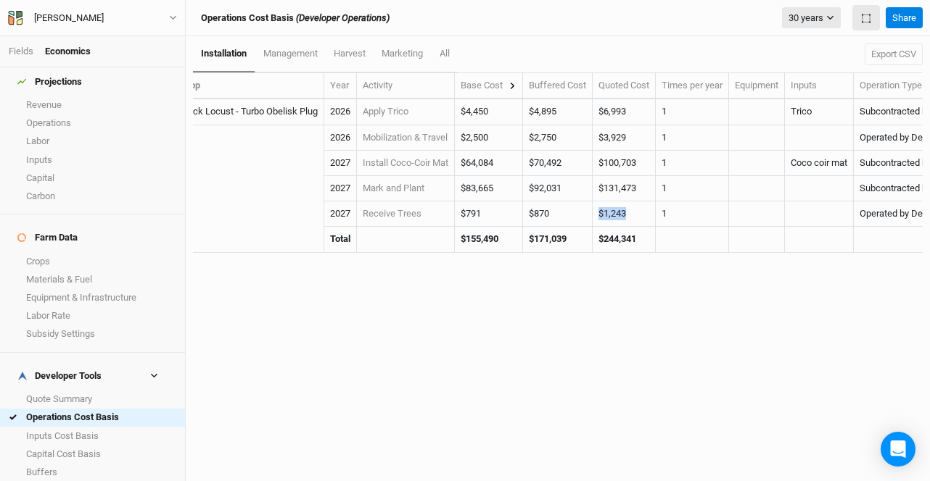
drag, startPoint x: 637, startPoint y: 214, endPoint x: 570, endPoint y: 210, distance: 66.8
click at [570, 210] on tr "2027 Receive Trees $791 $791 $0 $0 $0 $0 $0 $870 $1,243 1 Operated by Developer…" at bounding box center [601, 214] width 855 height 25
click at [570, 210] on td "$870" at bounding box center [558, 214] width 70 height 25
drag, startPoint x: 653, startPoint y: 109, endPoint x: 470, endPoint y: 106, distance: 183.5
click at [470, 104] on tr "Black Locust - Turbo Obelisk Plug 2026 Apply Trico $4,450 $0 $2,670 $0 $1,780 $…" at bounding box center [601, 111] width 855 height 25
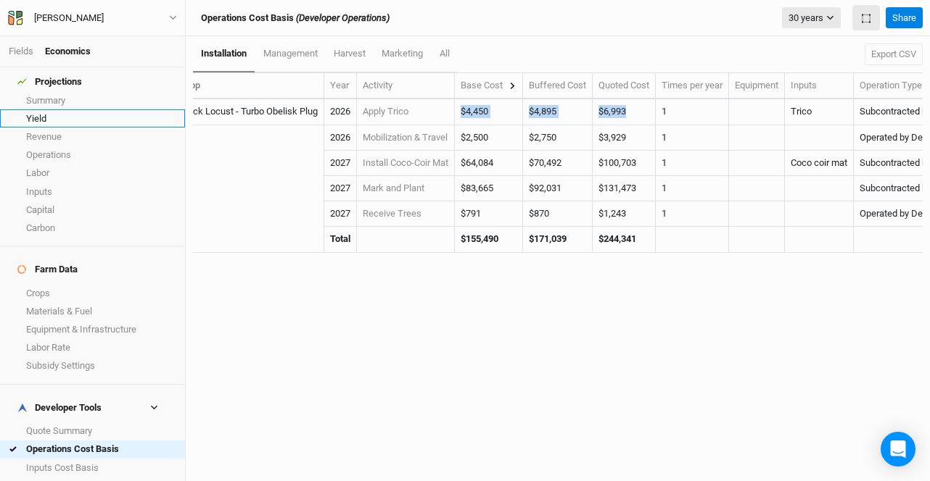
scroll to position [0, 0]
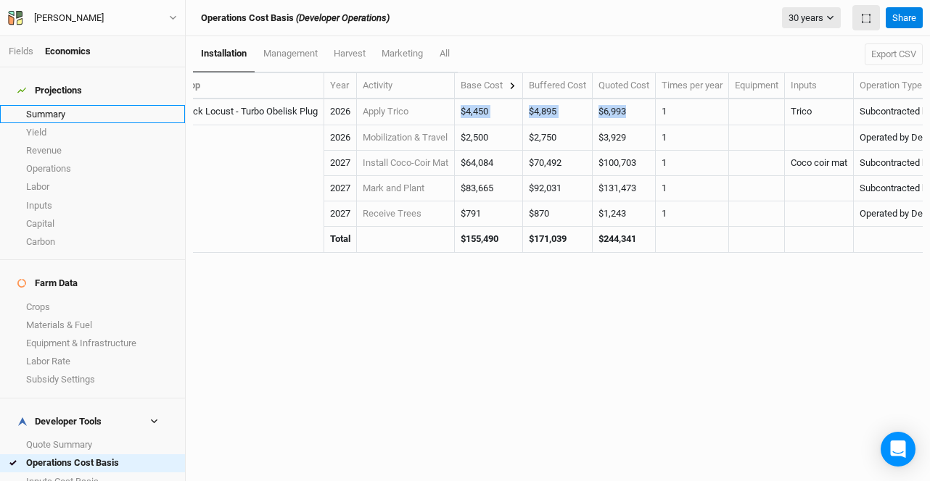
click at [54, 105] on link "Summary" at bounding box center [92, 114] width 185 height 18
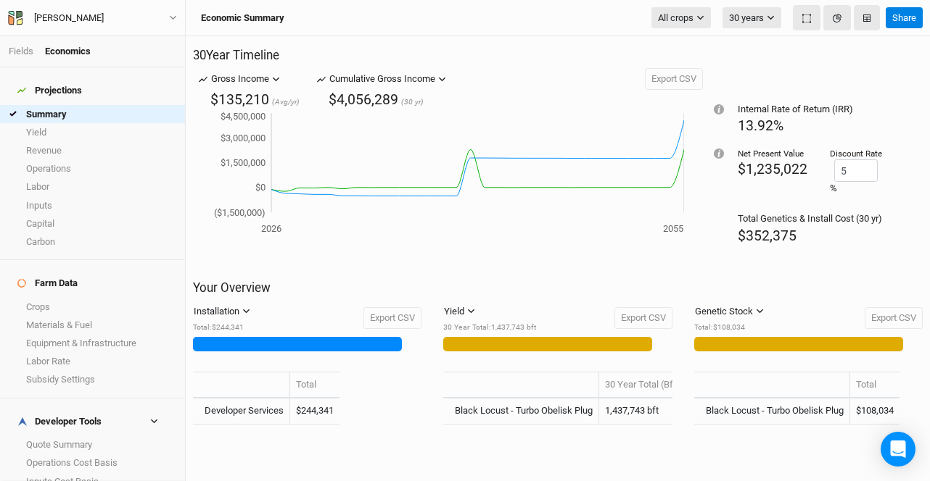
scroll to position [9, 0]
click at [14, 53] on link "Fields" at bounding box center [21, 51] width 25 height 11
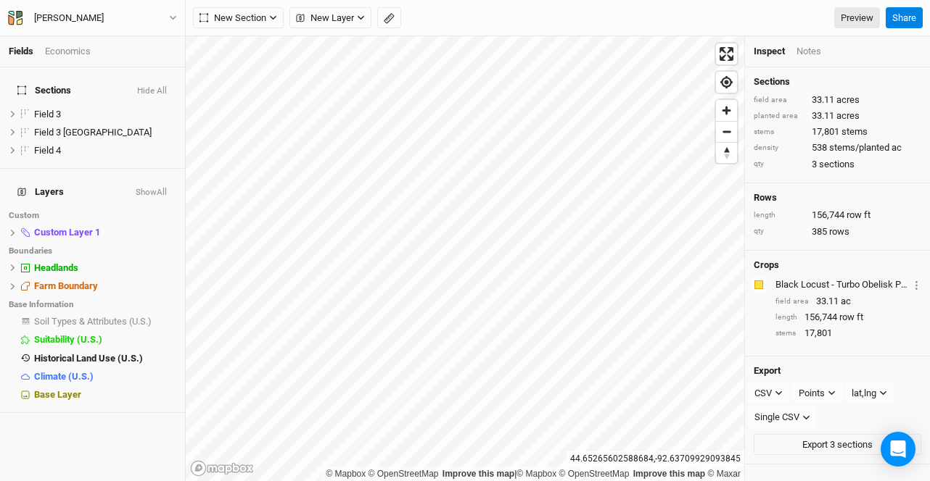
click at [152, 188] on button "Show All" at bounding box center [151, 193] width 33 height 10
click at [153, 188] on button "Hide All" at bounding box center [153, 193] width 29 height 10
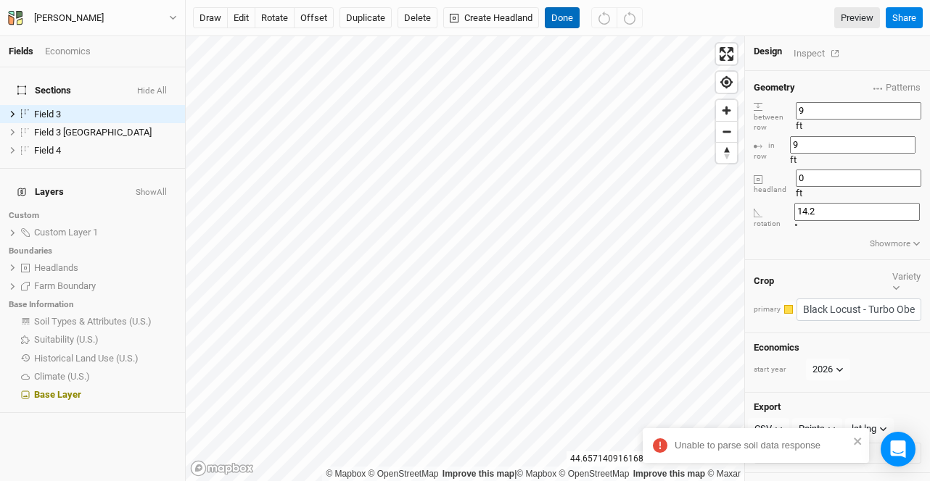
click at [571, 22] on button "Done" at bounding box center [562, 18] width 35 height 22
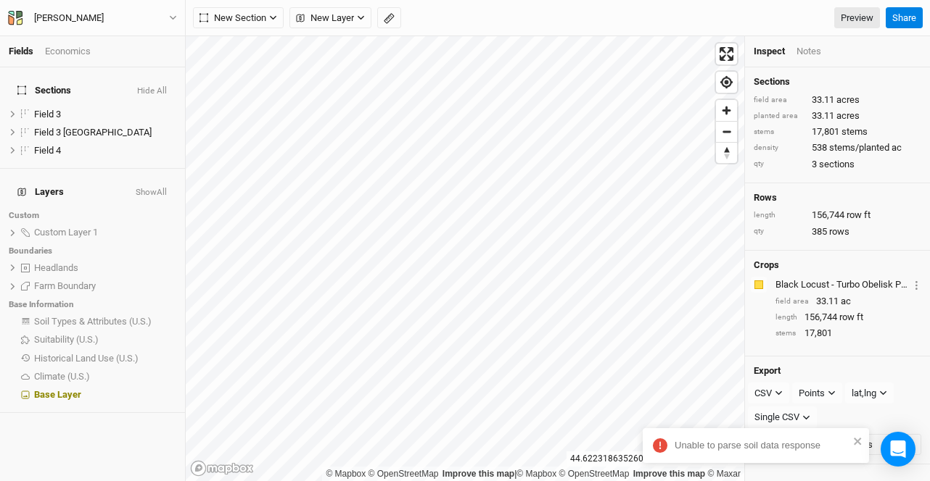
click at [756, 232] on div "© Mapbox © OpenStreetMap Improve this map | © Mapbox © OpenStreetMap Improve th…" at bounding box center [558, 258] width 744 height 445
click at [82, 110] on div "Field 3" at bounding box center [85, 115] width 103 height 12
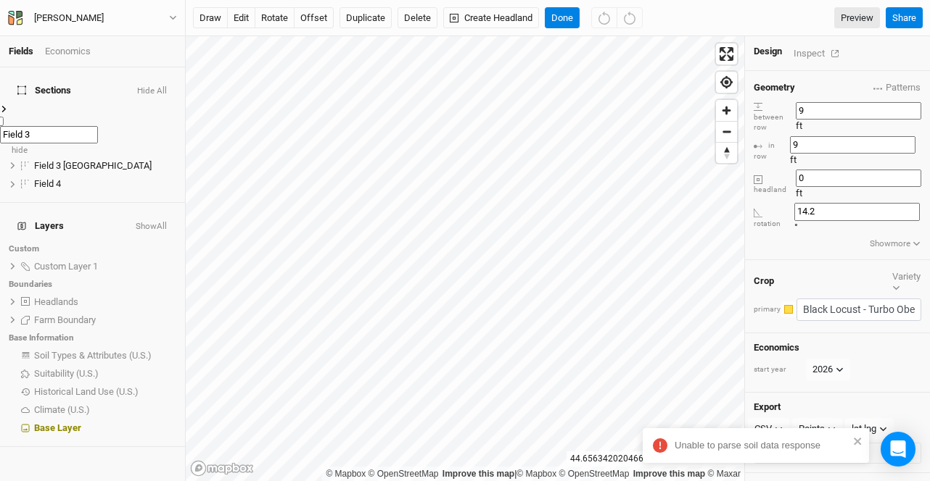
click at [82, 126] on input "Field 3" at bounding box center [49, 134] width 98 height 17
type input "Field 1"
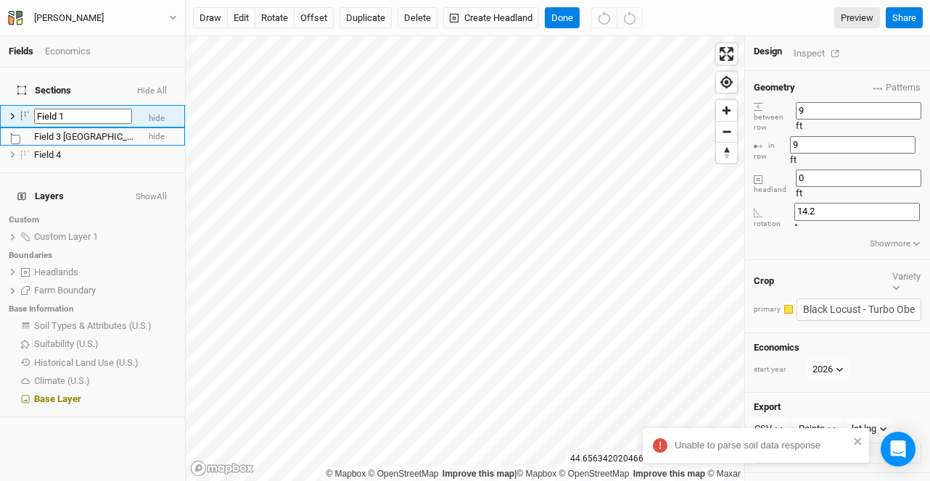
click at [90, 131] on span "Field 3 [GEOGRAPHIC_DATA]" at bounding box center [92, 136] width 117 height 11
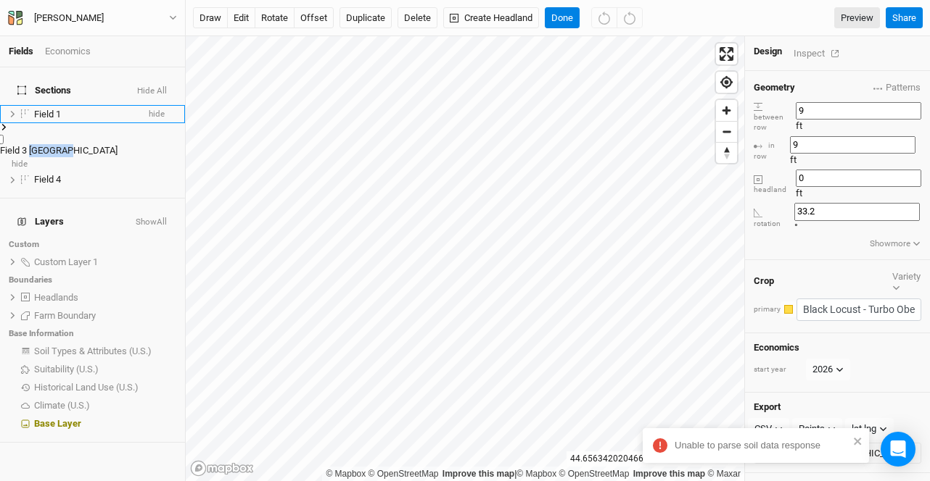
click at [90, 145] on span "Field 3 [GEOGRAPHIC_DATA]" at bounding box center [58, 150] width 117 height 11
type input "Field 2"
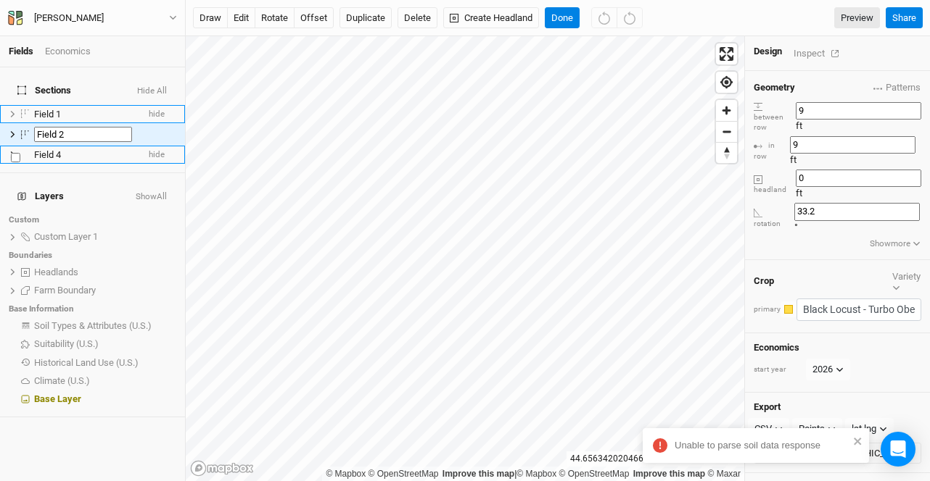
click at [63, 149] on div "Field 4" at bounding box center [85, 155] width 103 height 12
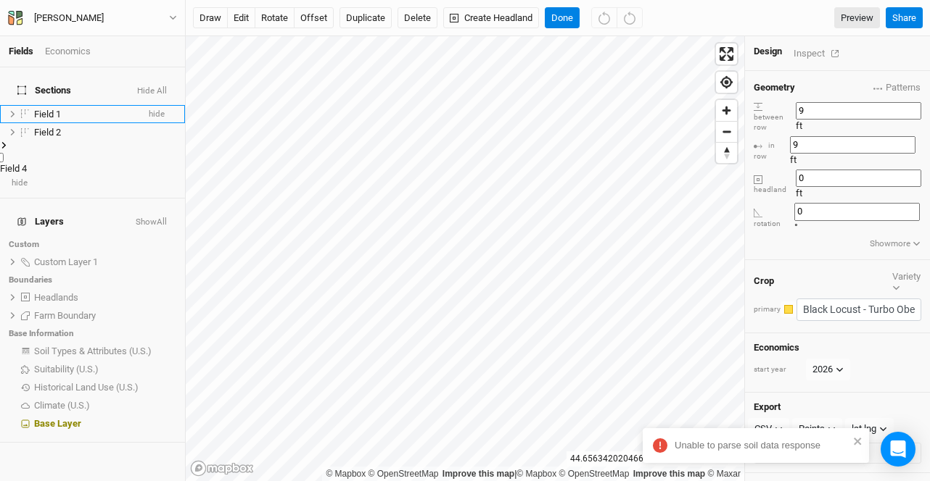
click at [63, 162] on div "Field 4" at bounding box center [92, 168] width 185 height 13
click at [64, 162] on input "Field 4" at bounding box center [49, 170] width 98 height 17
type input "Field 3"
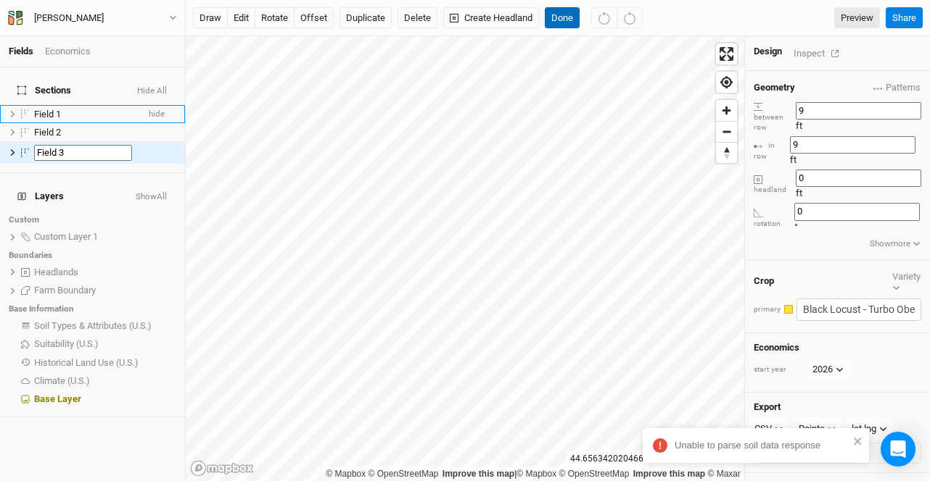
click at [564, 13] on button "Done" at bounding box center [562, 18] width 35 height 22
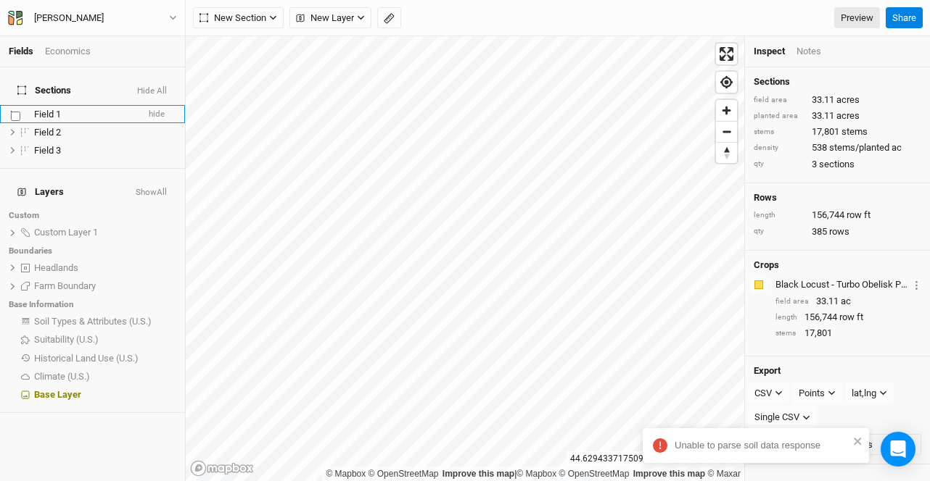
click at [25, 112] on label at bounding box center [25, 112] width 0 height 0
click at [20, 112] on input "checkbox" at bounding box center [15, 116] width 9 height 9
checkbox input "true"
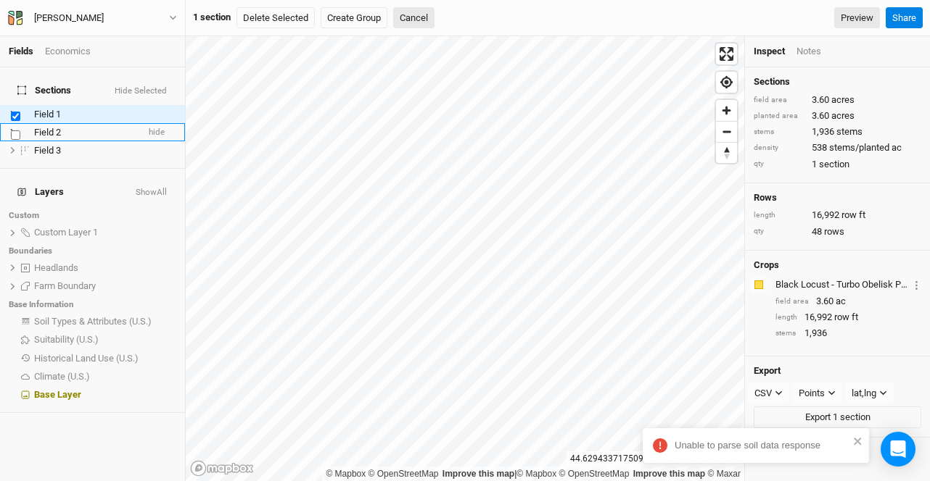
click at [25, 130] on label at bounding box center [25, 130] width 0 height 0
click at [20, 131] on input "checkbox" at bounding box center [15, 135] width 9 height 9
checkbox input "true"
click at [357, 19] on button "Create Group" at bounding box center [359, 18] width 67 height 22
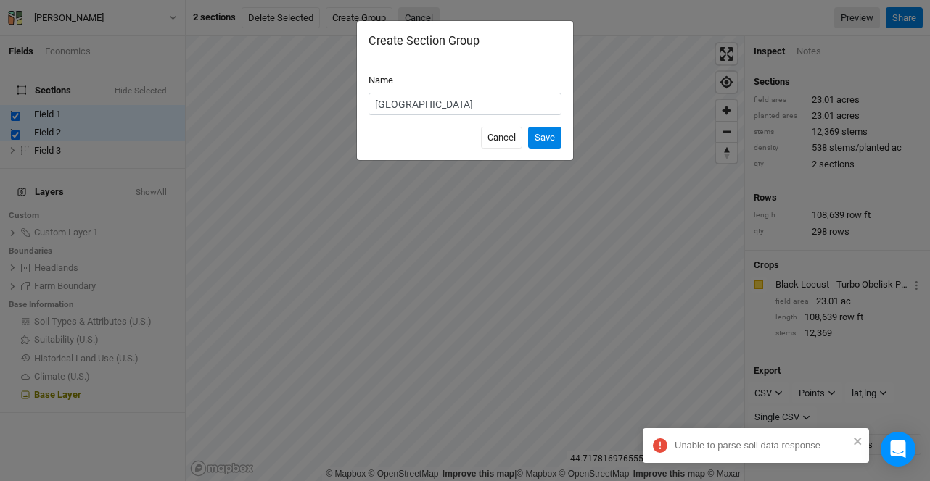
type input "Diamond Bluff"
click at [528, 127] on button "Save" at bounding box center [544, 138] width 33 height 22
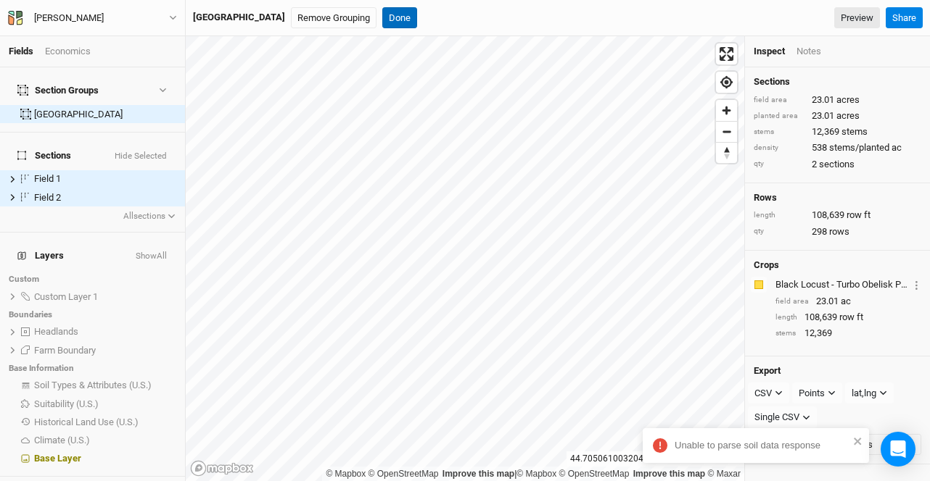
click at [382, 19] on button "Done" at bounding box center [399, 18] width 35 height 22
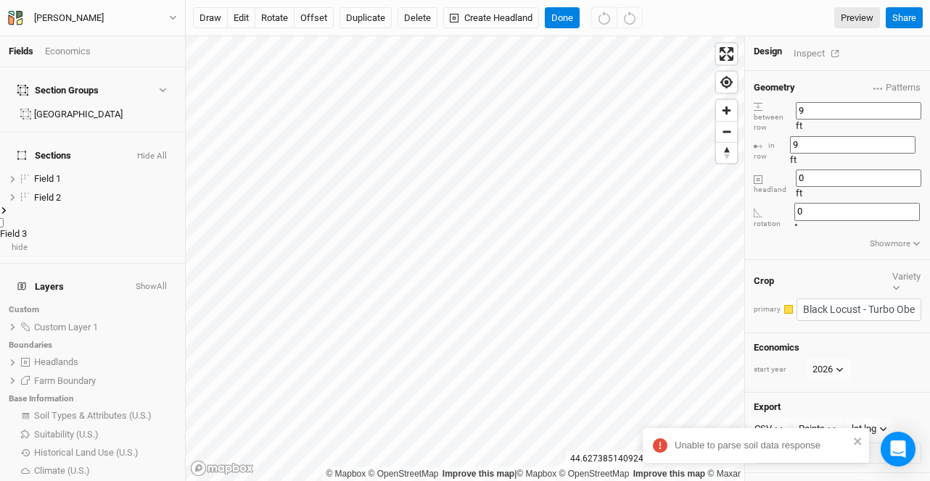
click at [27, 228] on span "Field 3" at bounding box center [13, 233] width 27 height 11
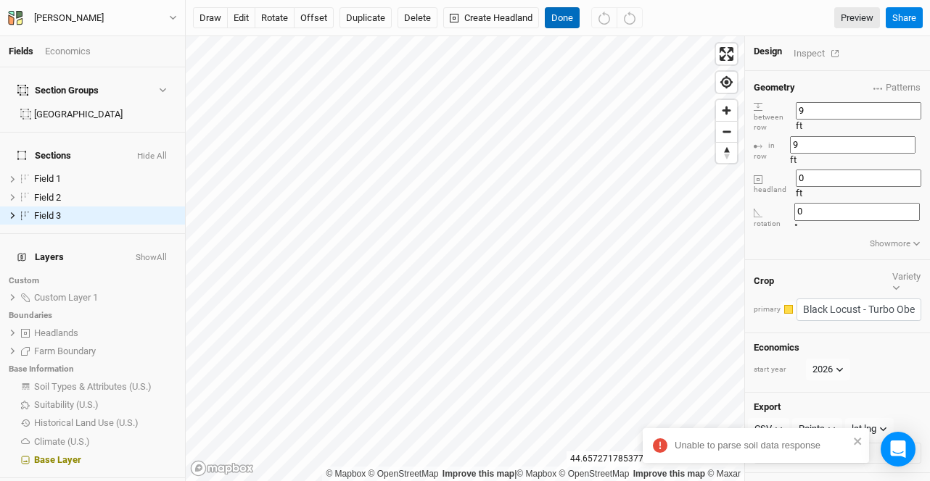
click at [556, 11] on button "Done" at bounding box center [562, 18] width 35 height 22
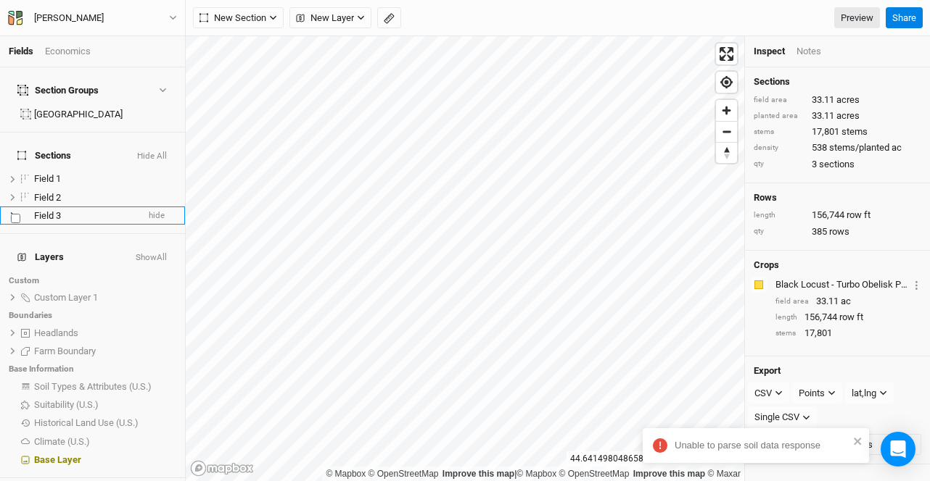
click at [25, 213] on label at bounding box center [25, 213] width 0 height 0
click at [20, 214] on input "checkbox" at bounding box center [15, 218] width 9 height 9
checkbox input "true"
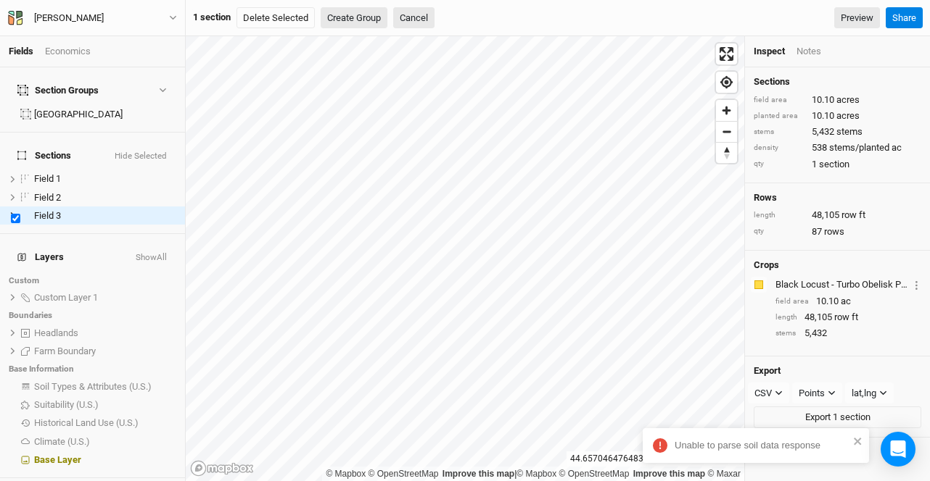
click at [359, 20] on button "Create Group" at bounding box center [354, 18] width 67 height 22
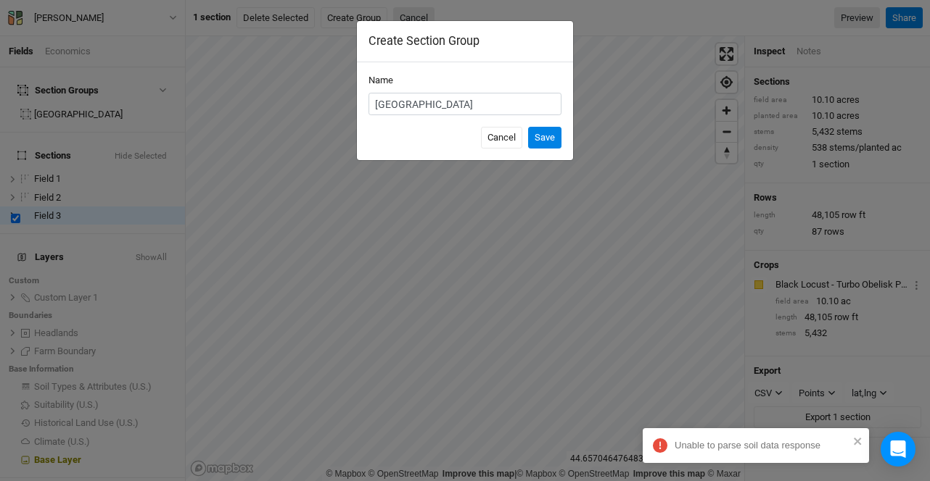
type input "Bay City"
click at [528, 127] on button "Save" at bounding box center [544, 138] width 33 height 22
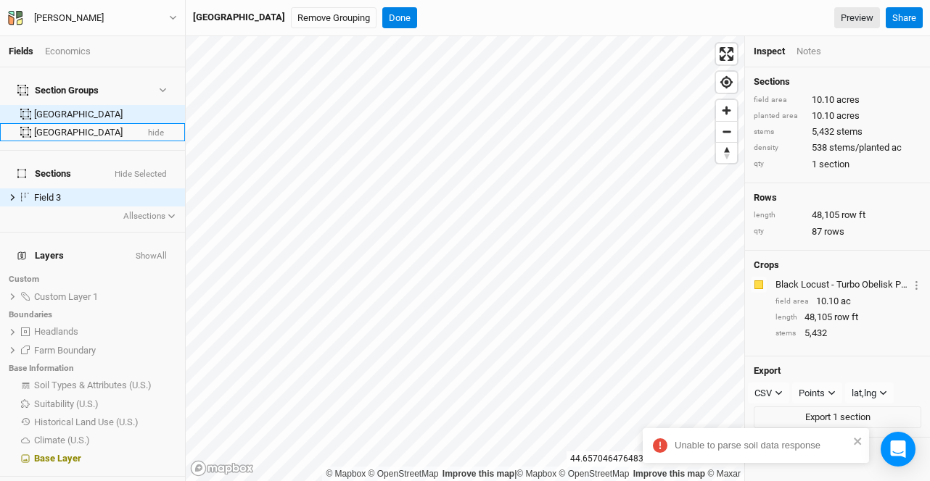
click at [65, 123] on li "Diamond Bluff hide" at bounding box center [92, 132] width 185 height 18
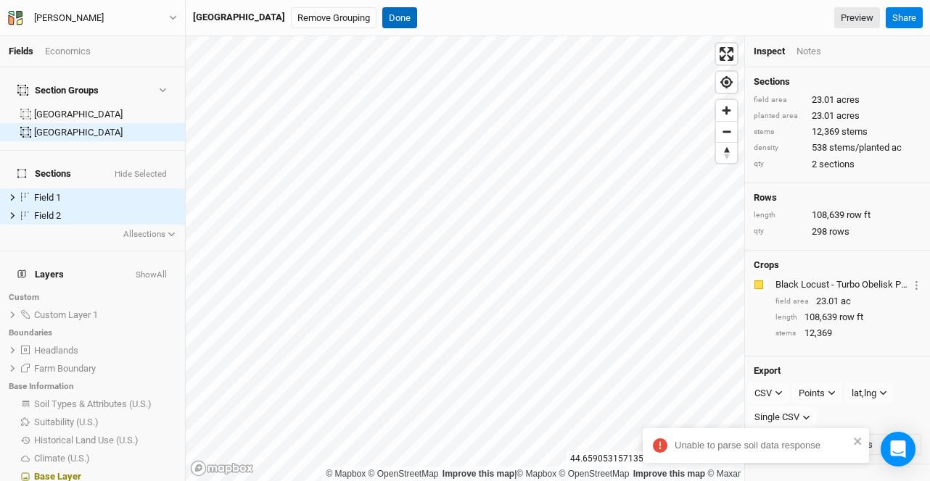
click at [382, 16] on button "Done" at bounding box center [399, 18] width 35 height 22
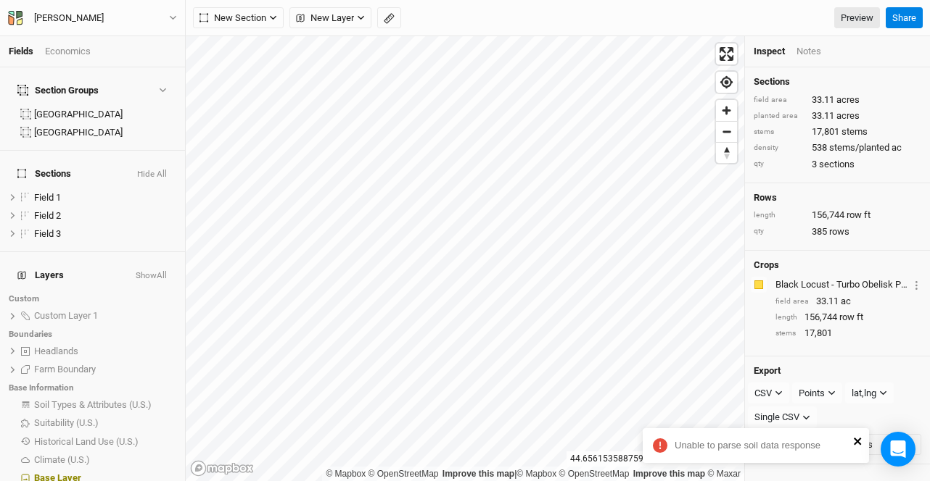
click at [855, 444] on icon "close" at bounding box center [856, 441] width 7 height 7
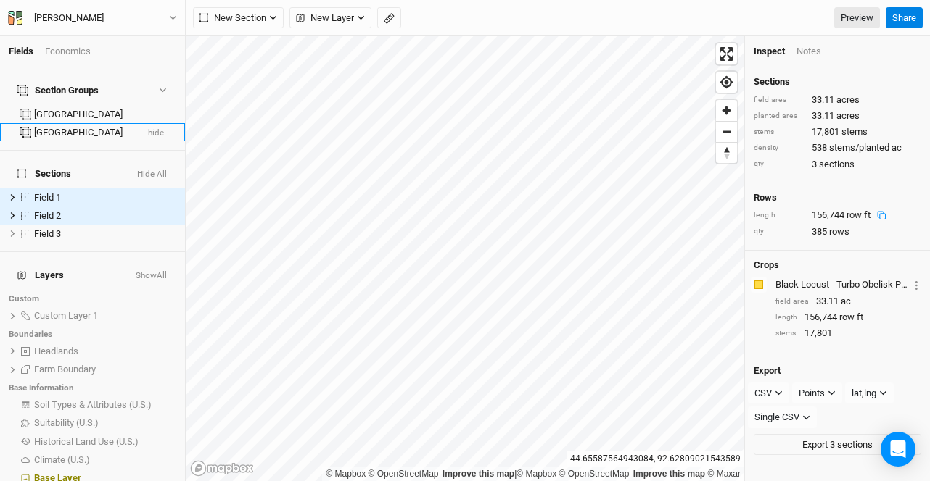
click at [148, 128] on button "hide" at bounding box center [155, 133] width 17 height 10
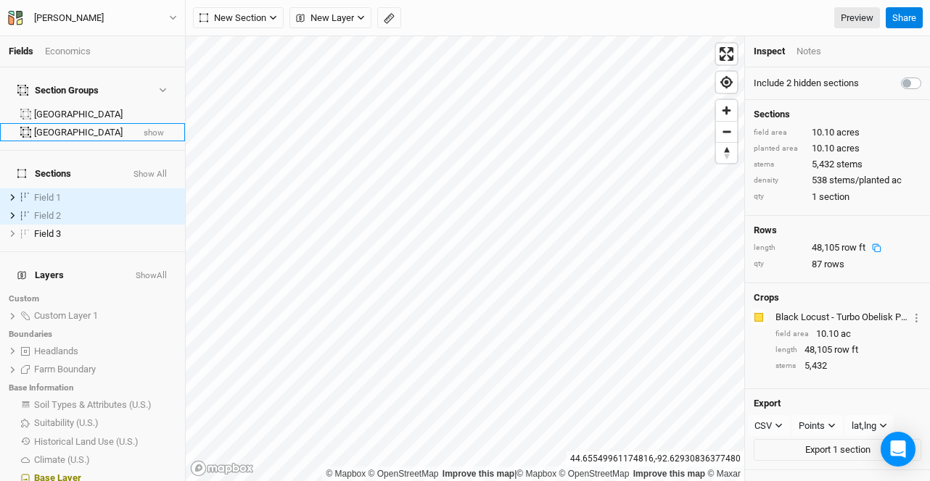
click at [146, 128] on button "show" at bounding box center [154, 133] width 22 height 10
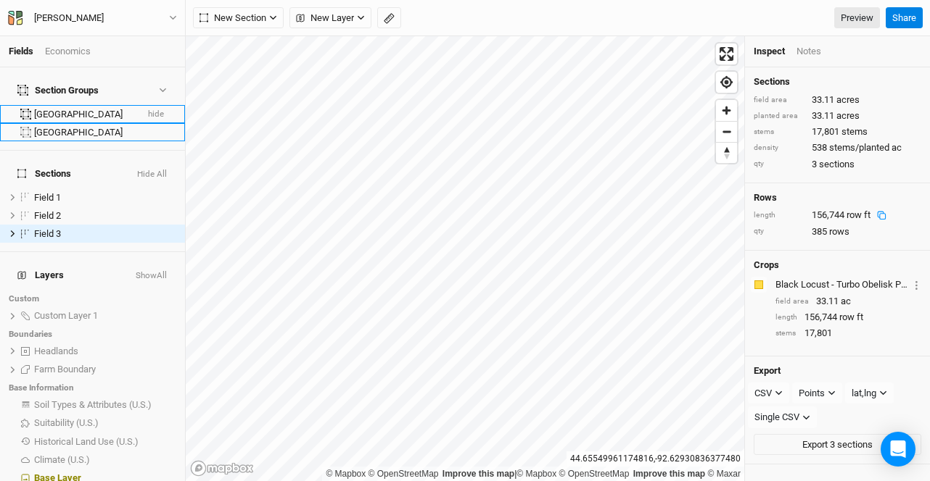
click at [147, 109] on button "hide" at bounding box center [155, 114] width 17 height 10
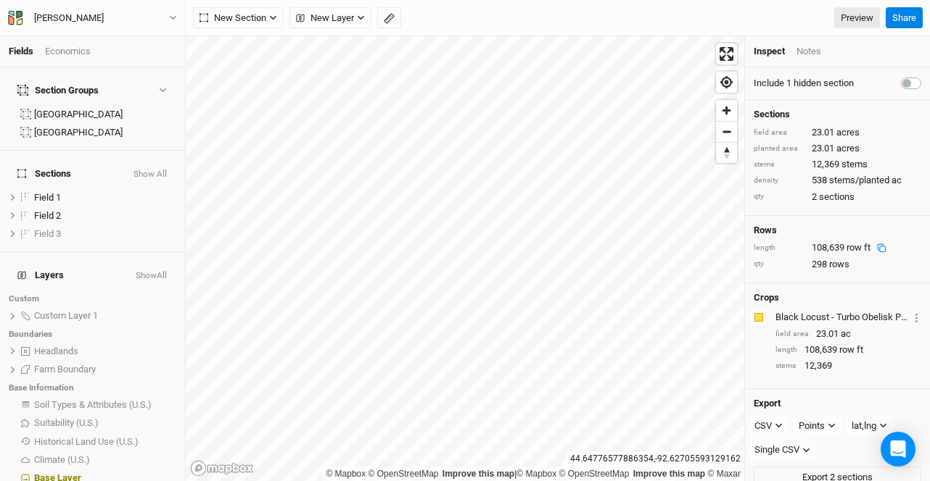
click at [147, 170] on button "Show All" at bounding box center [150, 175] width 35 height 10
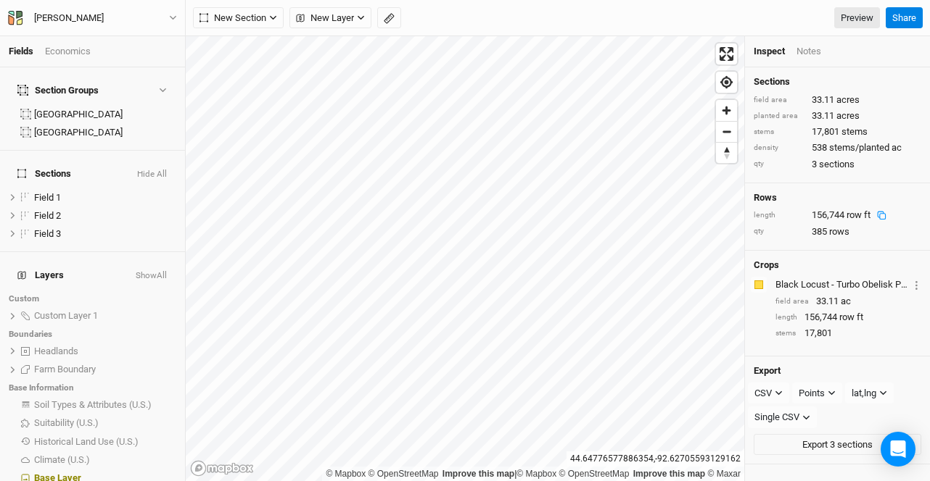
click at [148, 170] on button "Hide All" at bounding box center [151, 175] width 31 height 10
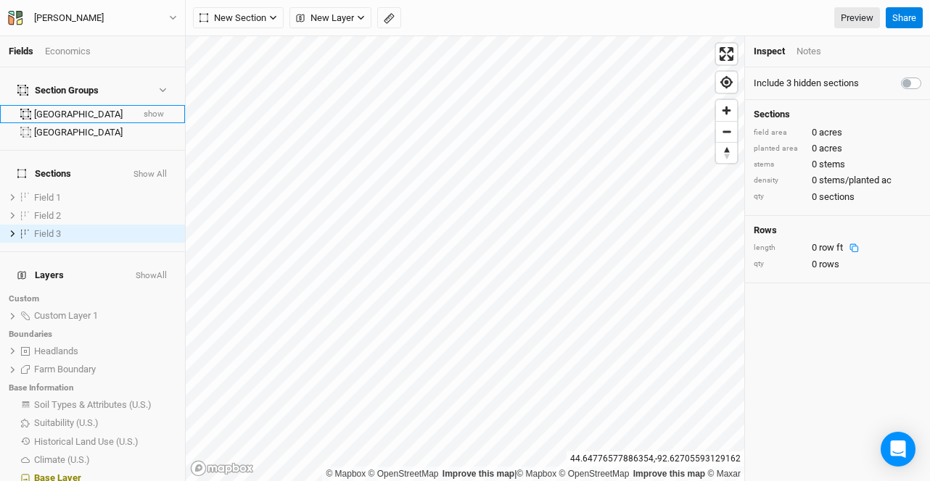
click at [146, 109] on button "show" at bounding box center [154, 114] width 22 height 10
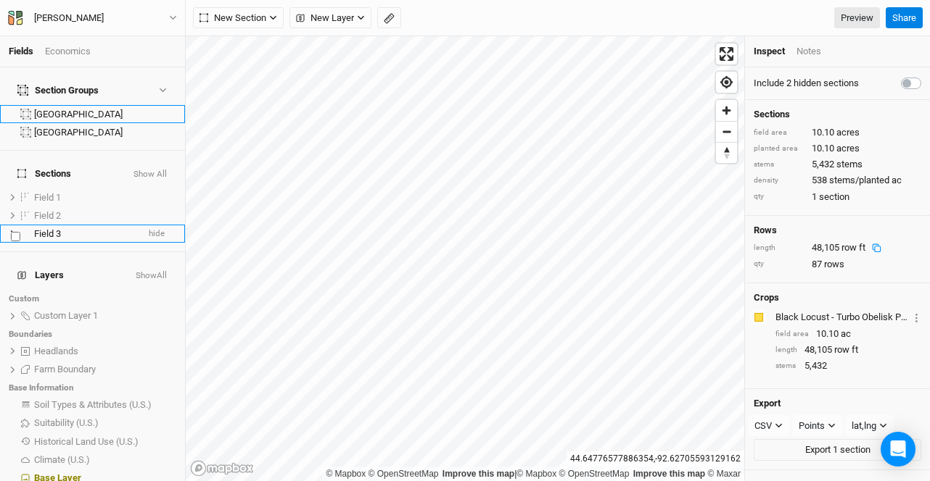
click at [73, 228] on div "Field 3" at bounding box center [85, 234] width 103 height 12
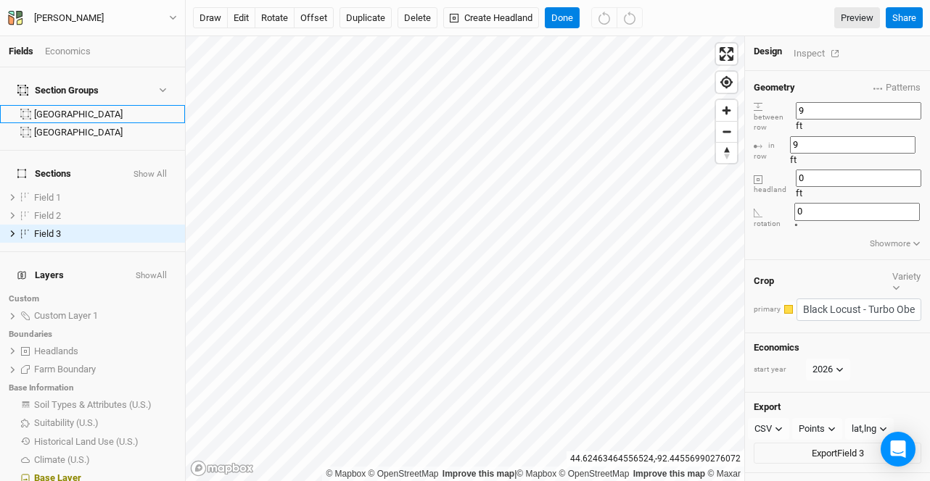
click at [809, 49] on div "Inspect" at bounding box center [818, 53] width 51 height 17
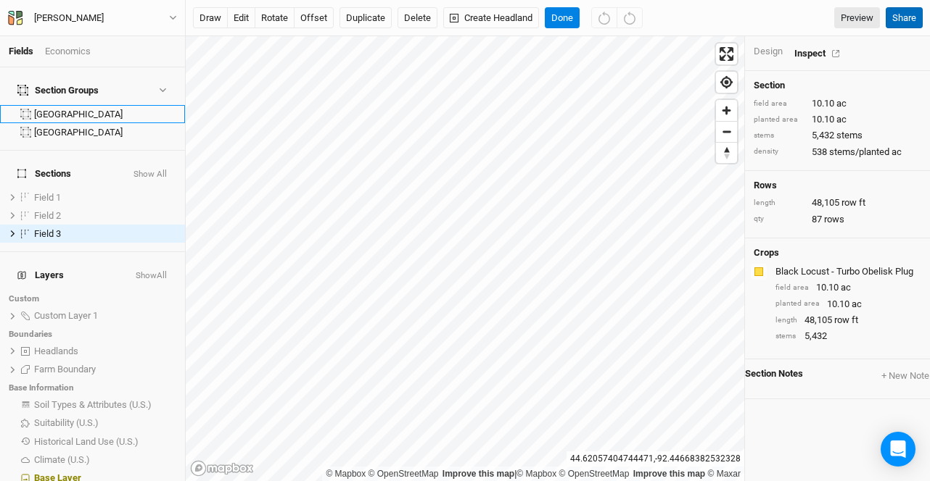
click at [912, 20] on button "Share" at bounding box center [903, 18] width 37 height 22
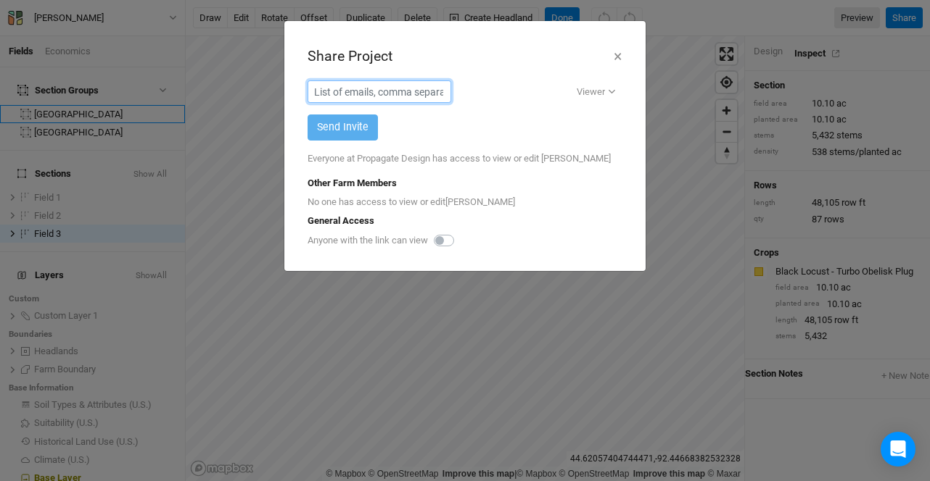
click at [376, 94] on input "text" at bounding box center [379, 91] width 144 height 22
paste input "syoho@wfatrees.com"
type input "syoho@wfatrees.com"
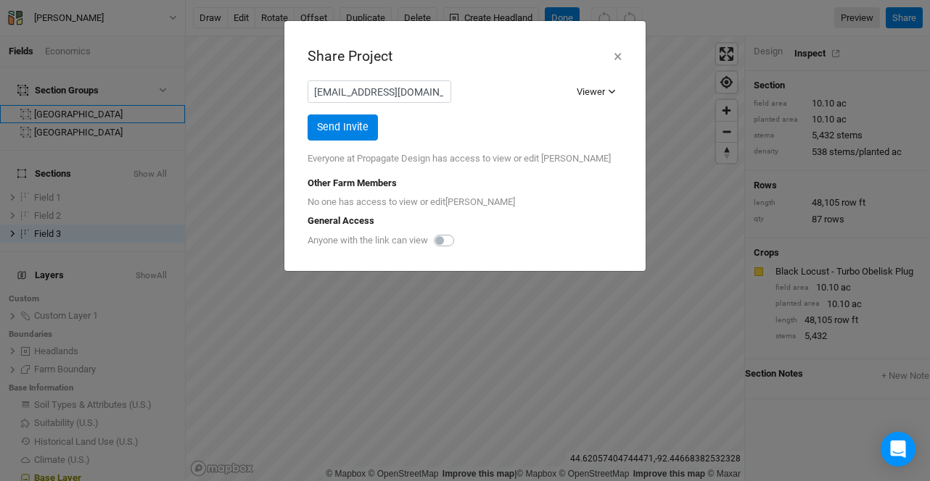
click at [584, 96] on div "Viewer" at bounding box center [590, 92] width 28 height 15
click at [607, 119] on span "Viewer" at bounding box center [606, 121] width 37 height 17
click at [348, 127] on button "Send Invite" at bounding box center [342, 127] width 70 height 25
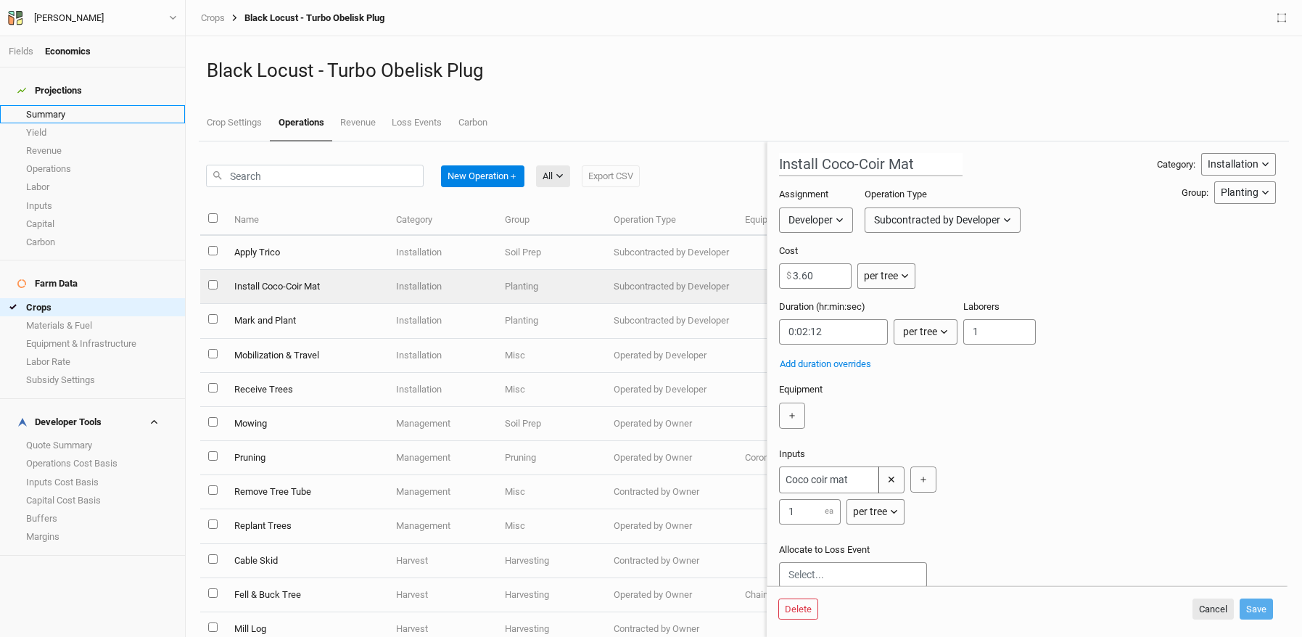
click at [83, 111] on link "Summary" at bounding box center [92, 114] width 185 height 18
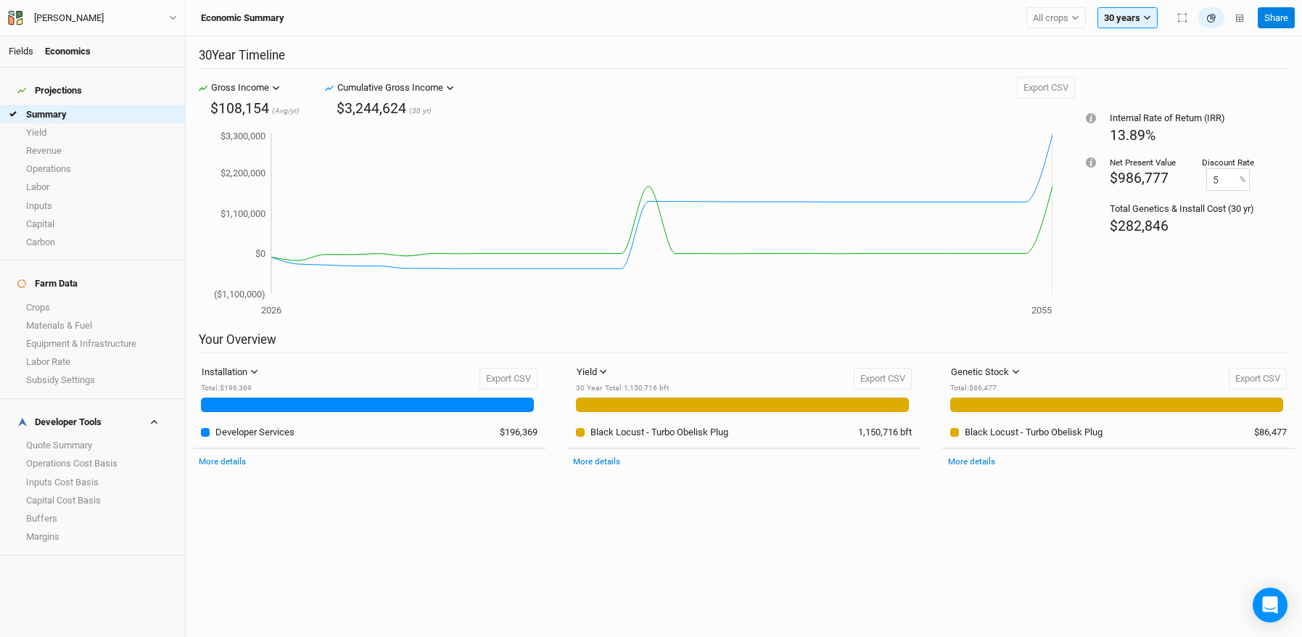
click at [20, 51] on link "Fields" at bounding box center [21, 51] width 25 height 11
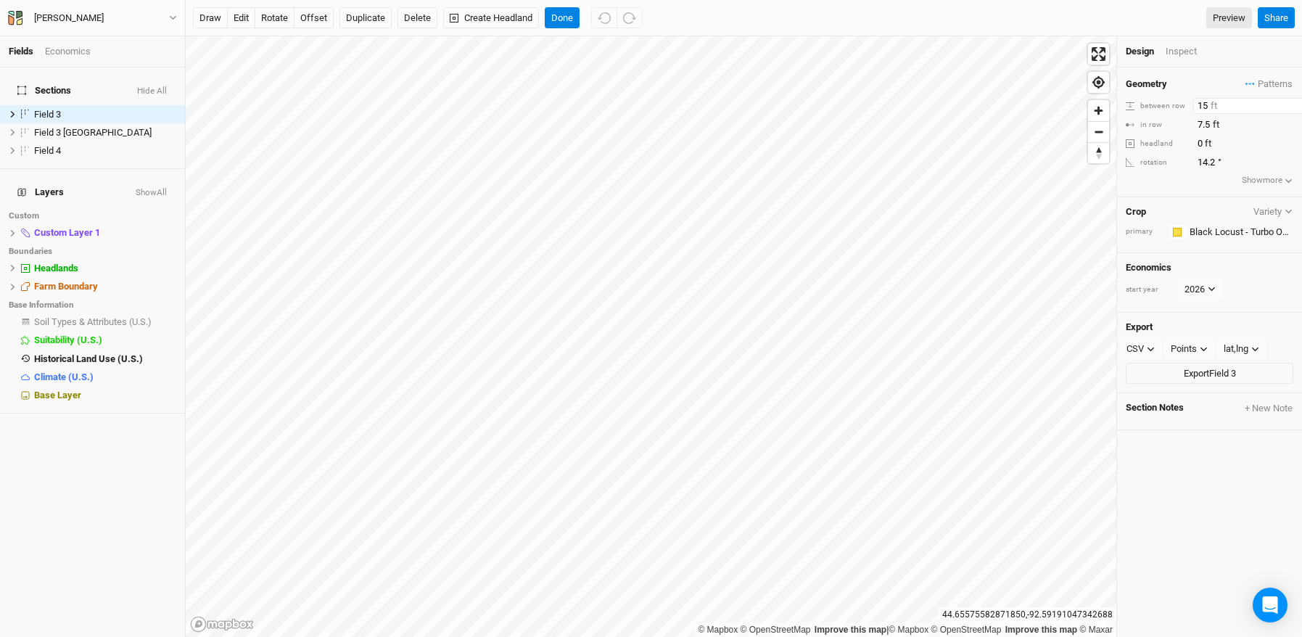
drag, startPoint x: 1207, startPoint y: 106, endPoint x: 1133, endPoint y: 103, distance: 74.7
click at [1132, 104] on div "between row 15 ft" at bounding box center [1209, 106] width 168 height 16
